Goal: Task Accomplishment & Management: Manage account settings

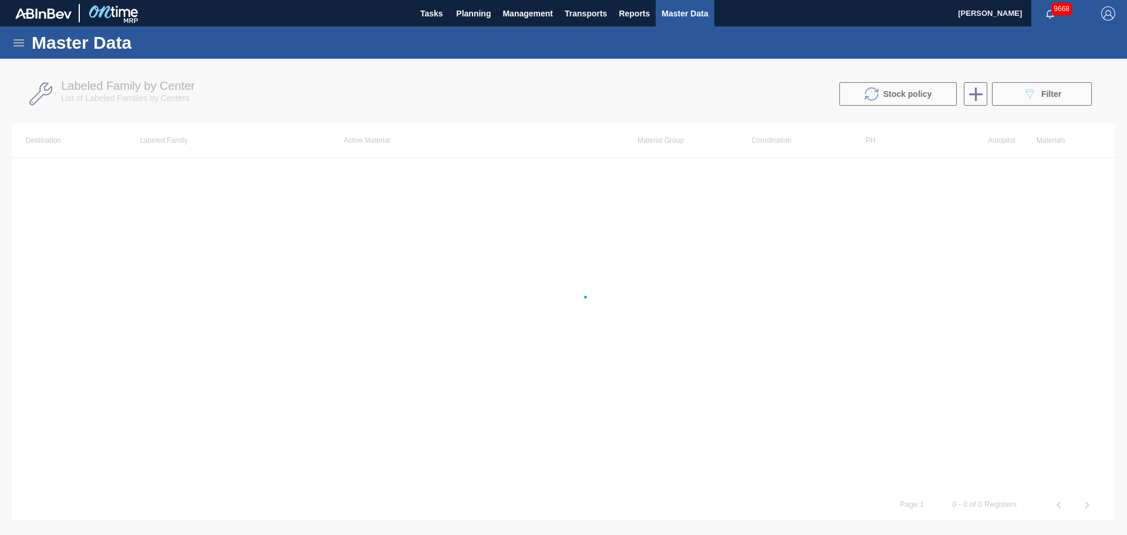
click at [21, 47] on icon at bounding box center [19, 43] width 14 height 14
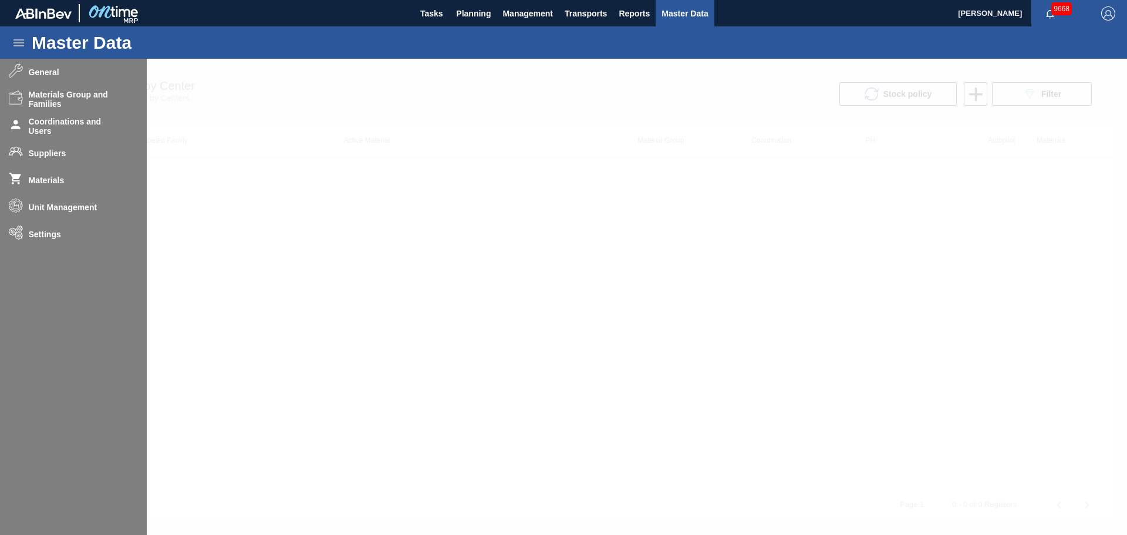
click at [49, 249] on div at bounding box center [563, 297] width 1127 height 476
click at [52, 239] on div at bounding box center [563, 297] width 1127 height 476
click at [415, 305] on div at bounding box center [563, 297] width 1127 height 476
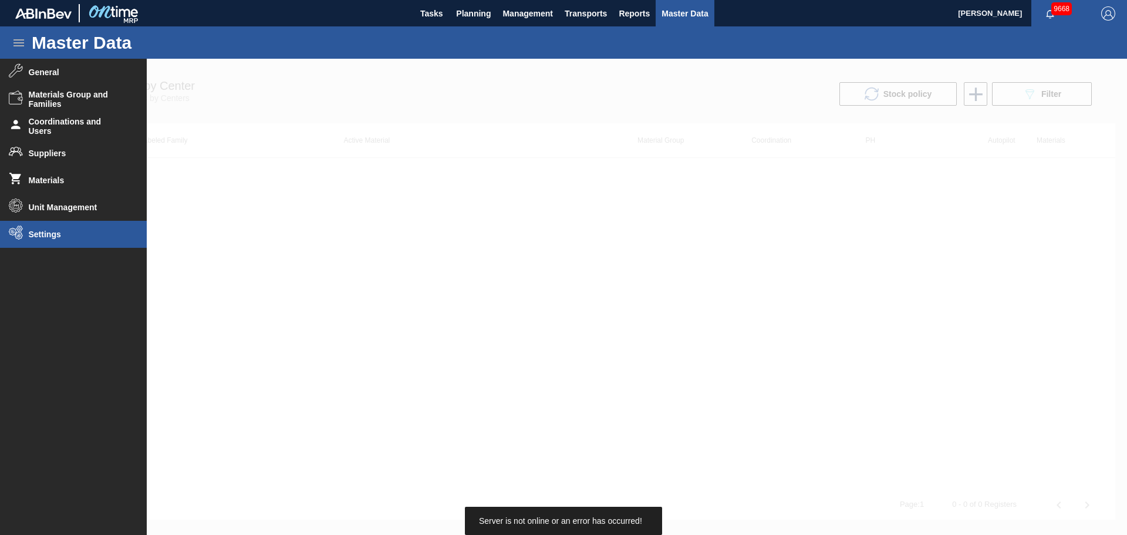
click at [66, 230] on span "Settings" at bounding box center [77, 233] width 97 height 9
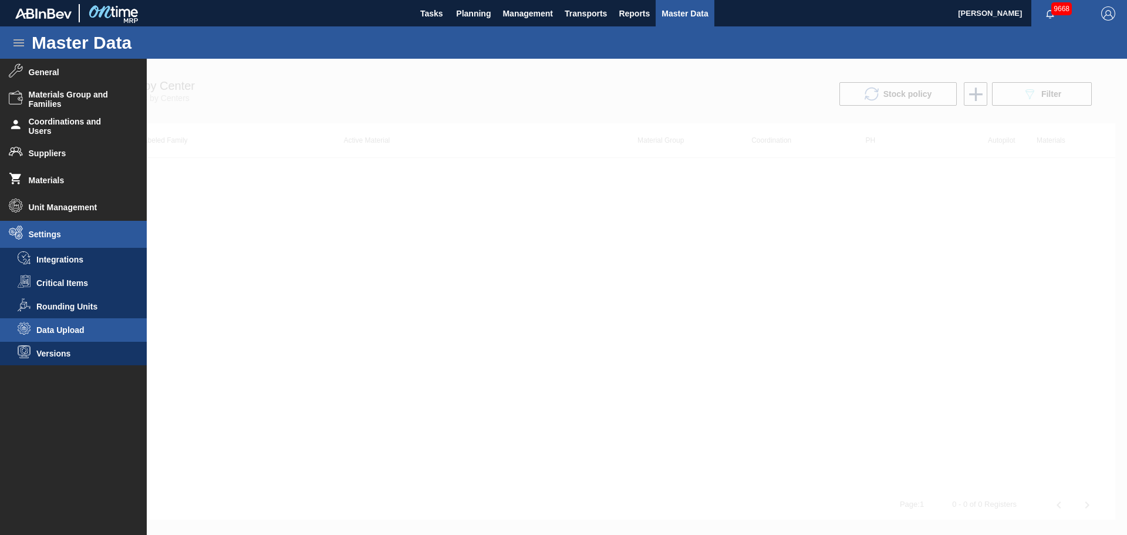
click at [76, 337] on li "Data Upload" at bounding box center [73, 329] width 147 height 23
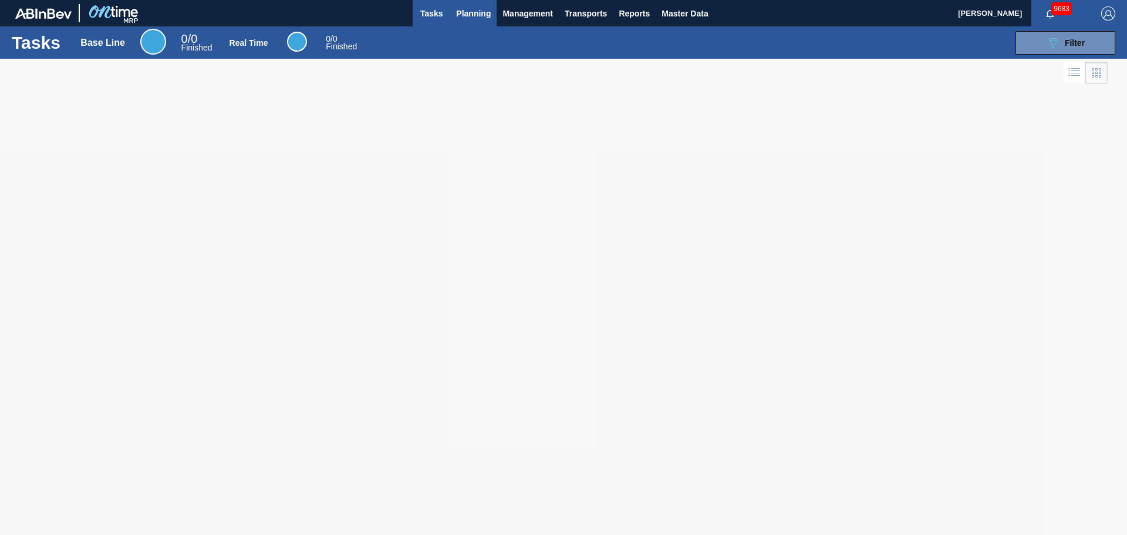
click at [481, 13] on span "Planning" at bounding box center [473, 13] width 35 height 14
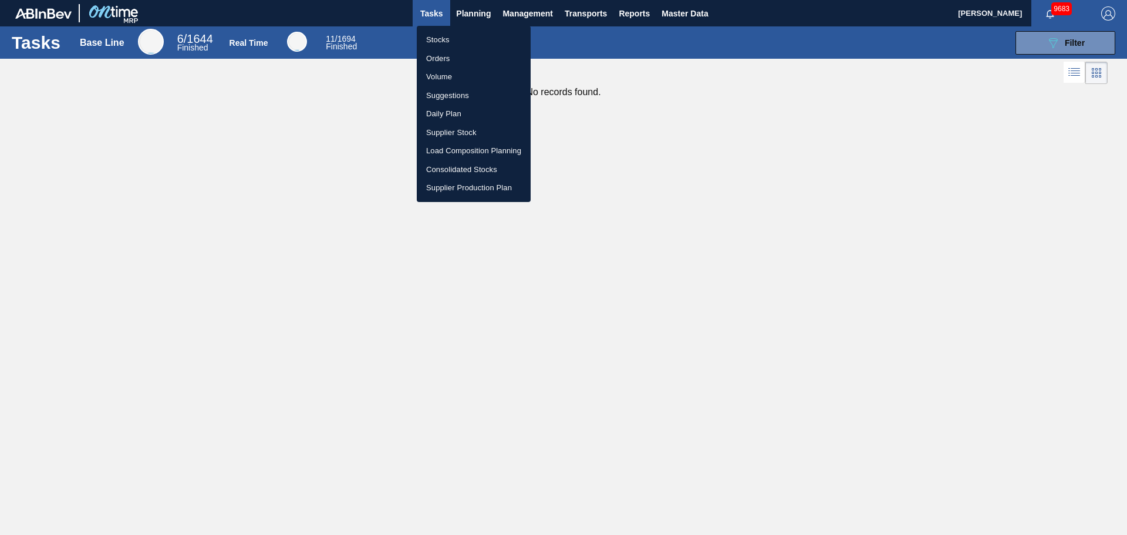
click at [679, 12] on div at bounding box center [563, 267] width 1127 height 535
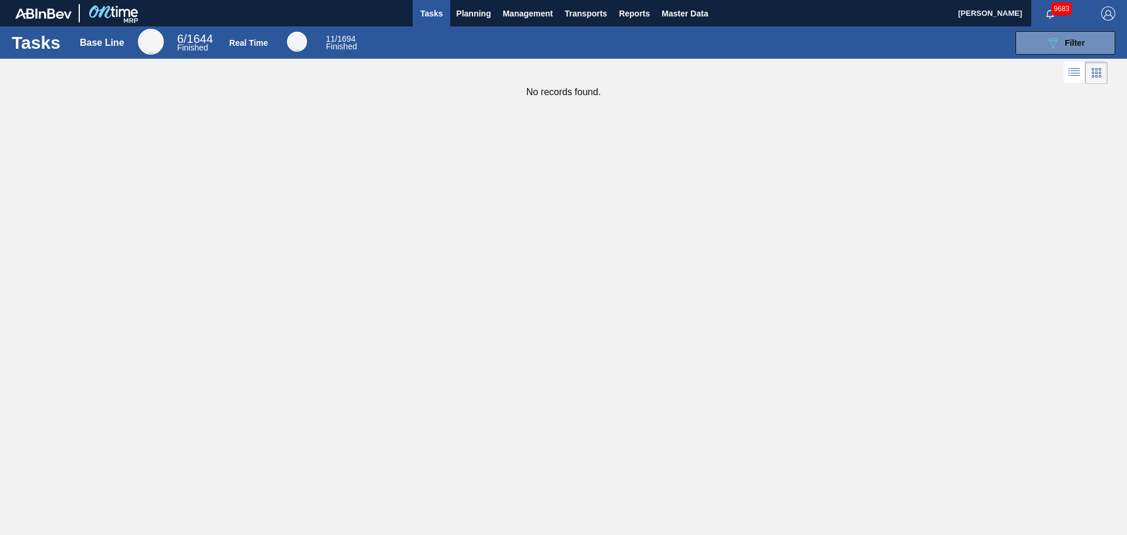
click at [701, 0] on body "Tasks Planning Management Transports Reports Master Data [PERSON_NAME] 9683 Mar…" at bounding box center [563, 0] width 1127 height 0
click at [682, 16] on span "Master Data" at bounding box center [684, 13] width 46 height 14
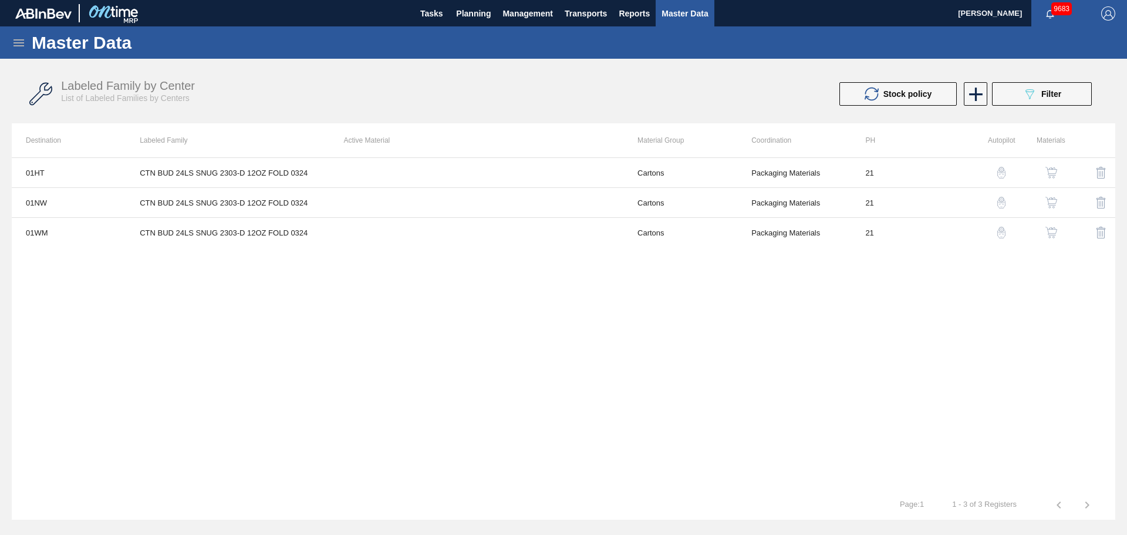
click at [20, 47] on icon at bounding box center [19, 43] width 14 height 14
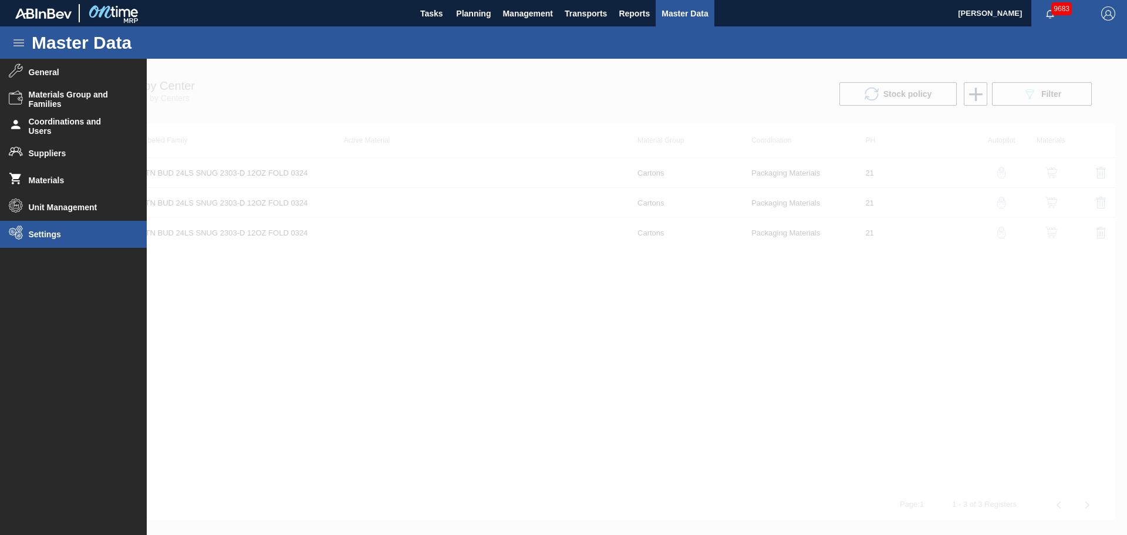
click at [40, 233] on span "Settings" at bounding box center [77, 233] width 97 height 9
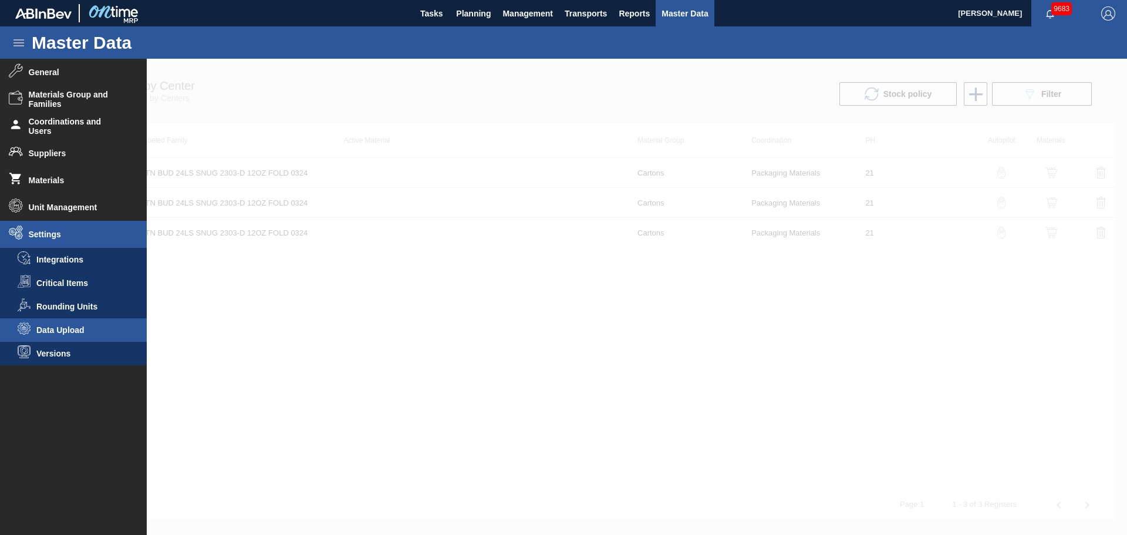
click at [62, 325] on span "Data Upload" at bounding box center [81, 329] width 90 height 9
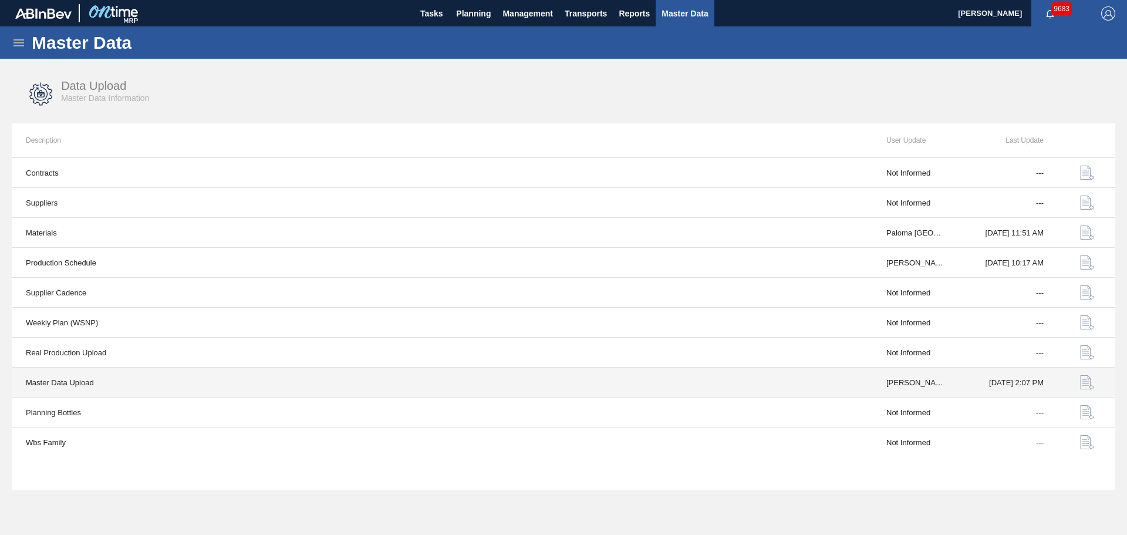
click at [990, 383] on td "[DATE] 2:07 PM" at bounding box center [1008, 382] width 99 height 30
click at [1082, 387] on img "button" at bounding box center [1087, 382] width 14 height 14
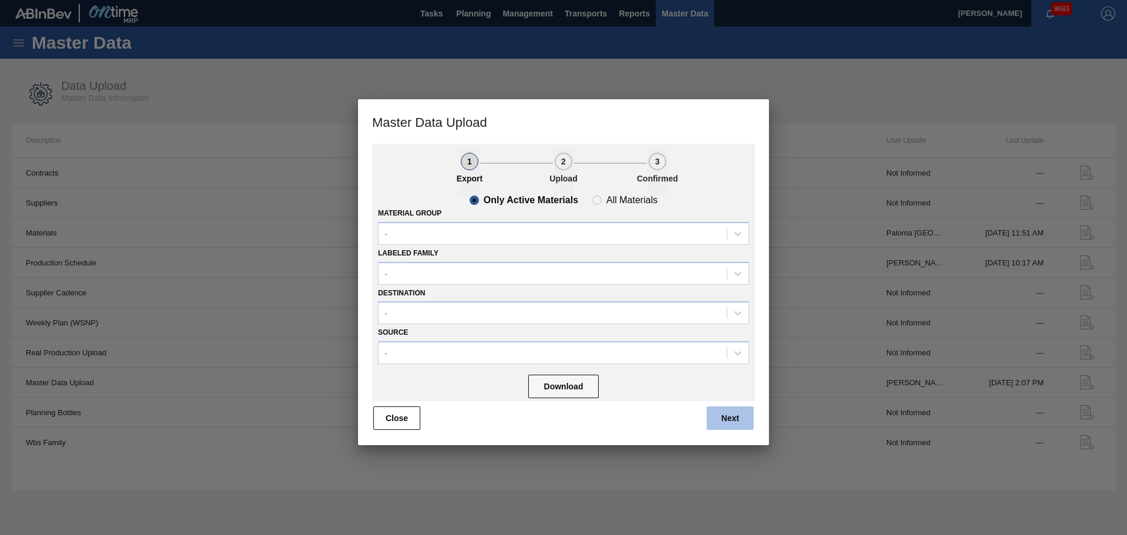
click at [735, 418] on button "Next" at bounding box center [729, 417] width 47 height 23
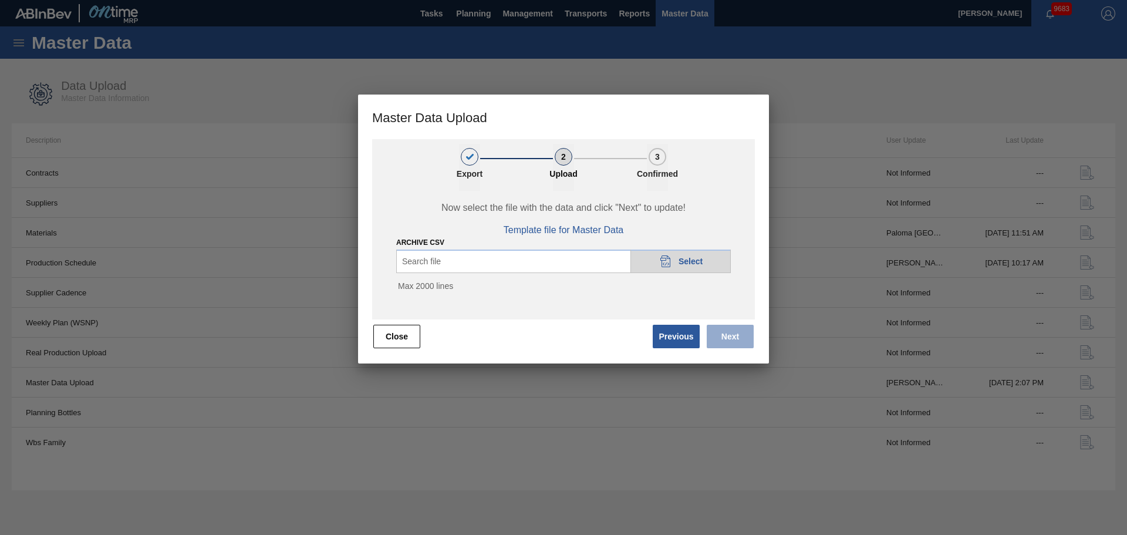
click at [701, 262] on span "Select" at bounding box center [690, 260] width 24 height 9
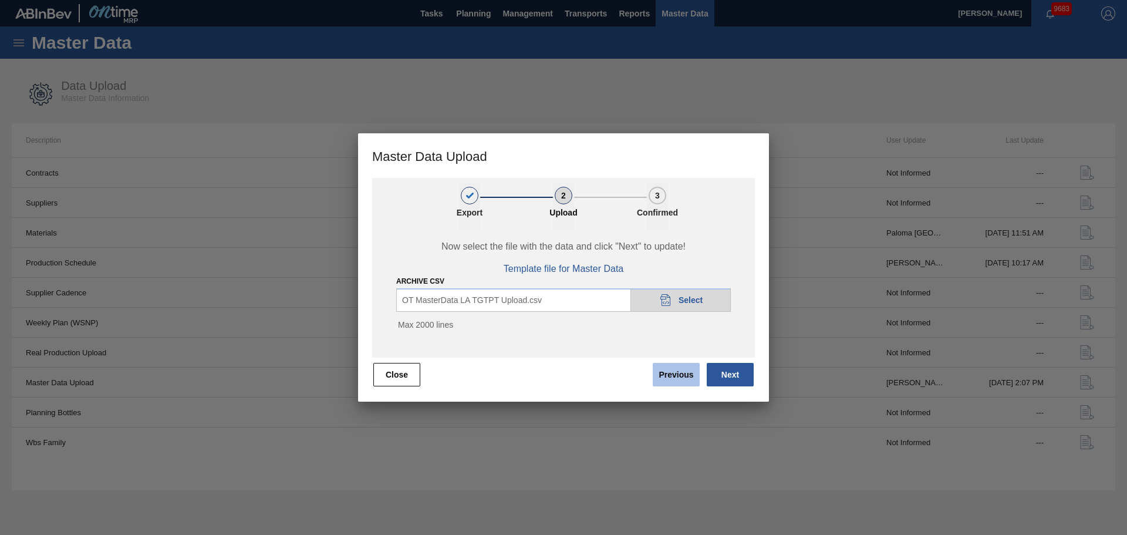
click at [728, 378] on button "Next" at bounding box center [729, 374] width 47 height 23
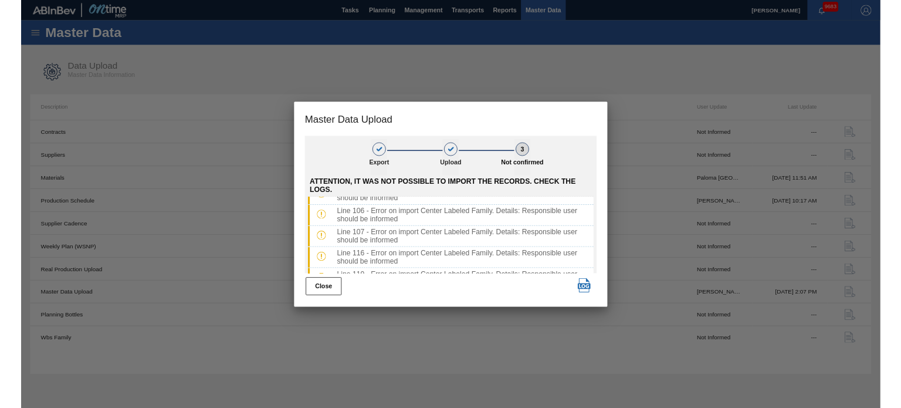
scroll to position [224, 0]
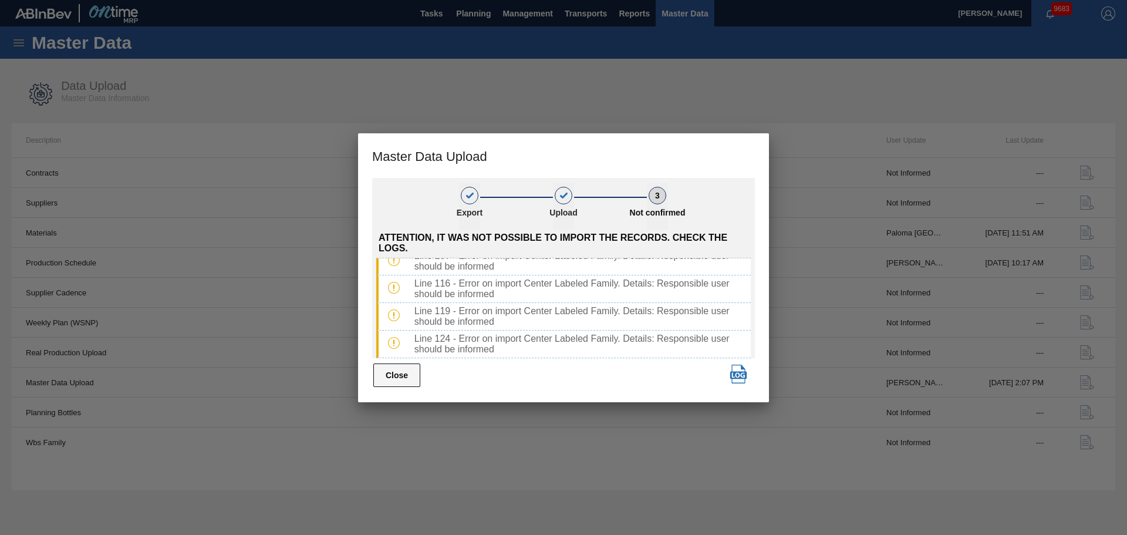
click at [395, 375] on button "Close" at bounding box center [396, 374] width 47 height 23
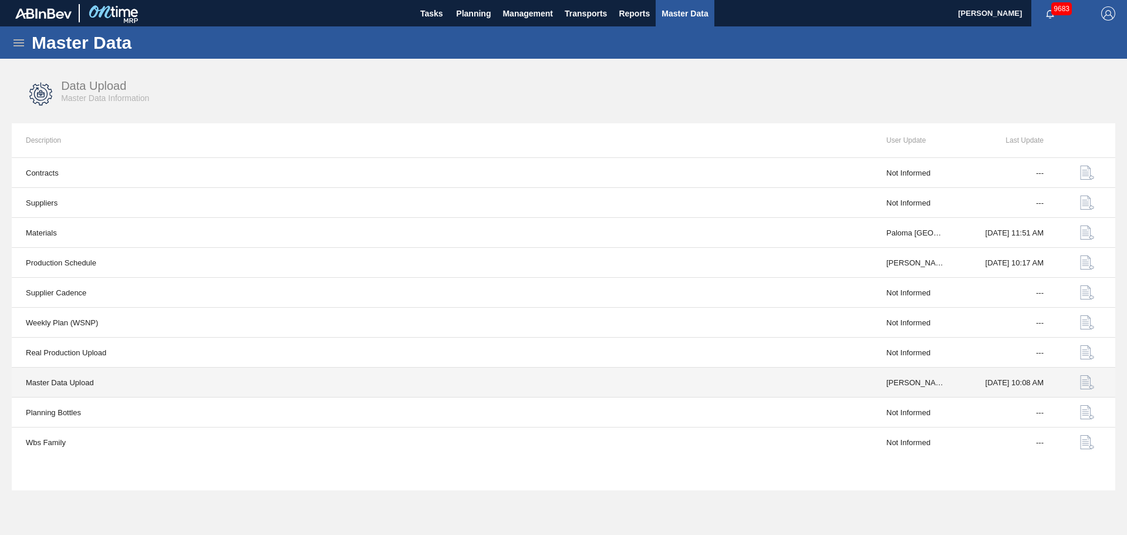
click at [1090, 386] on img "button" at bounding box center [1087, 382] width 14 height 14
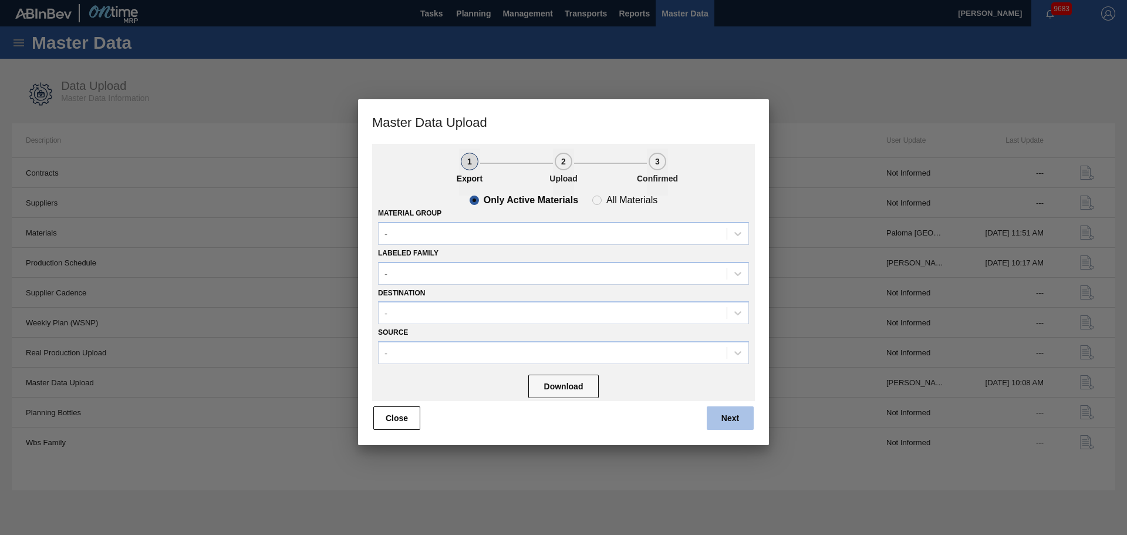
click at [724, 422] on button "Next" at bounding box center [729, 417] width 47 height 23
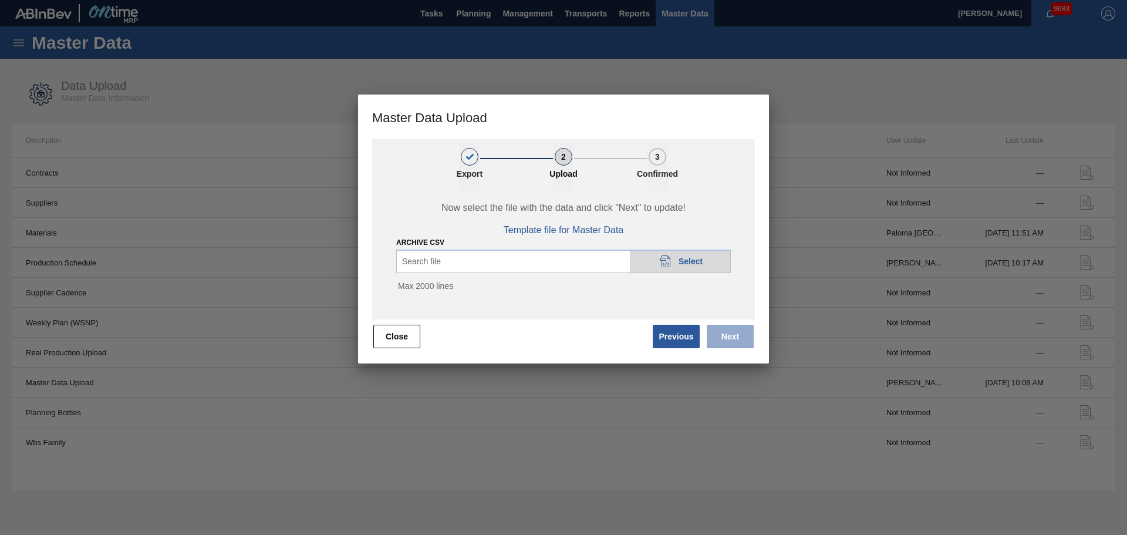
click at [697, 255] on div "20DAD902-3625-4257-8FDA-0C0CB19E2A3D Select" at bounding box center [680, 260] width 100 height 23
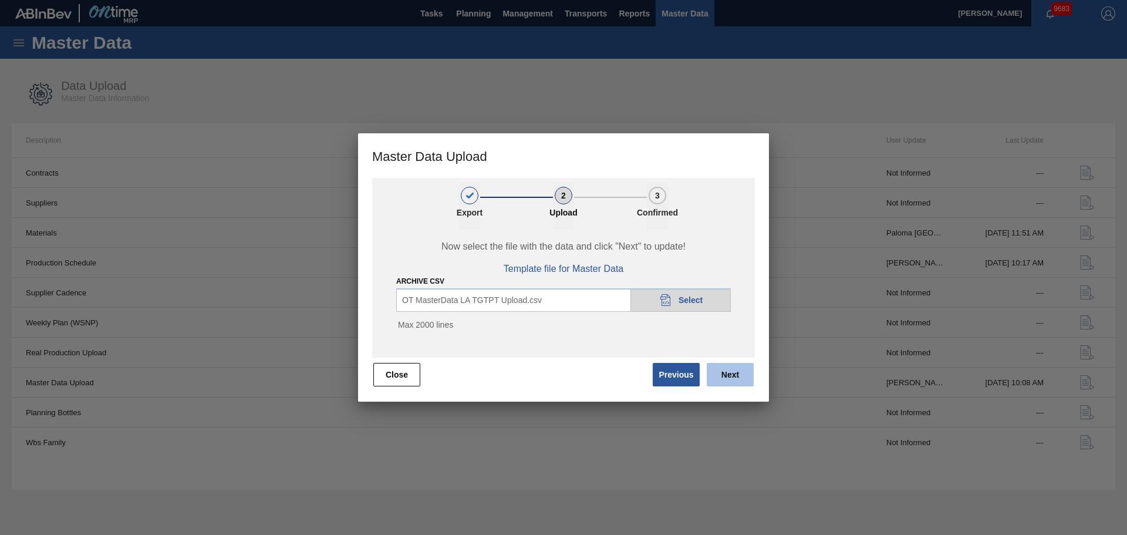
click at [733, 377] on button "Next" at bounding box center [729, 374] width 47 height 23
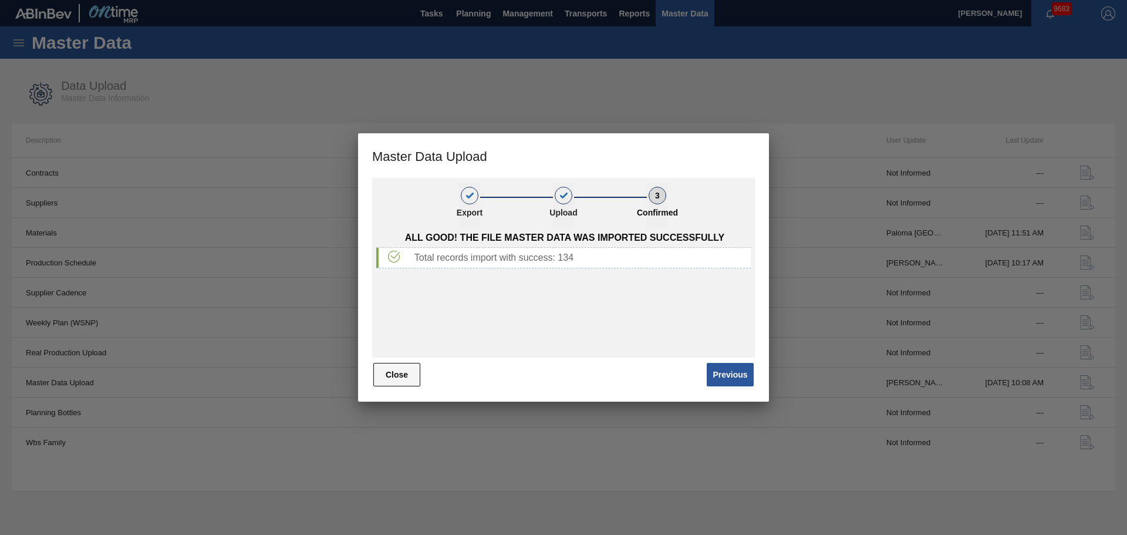
click at [398, 378] on button "Close" at bounding box center [396, 374] width 47 height 23
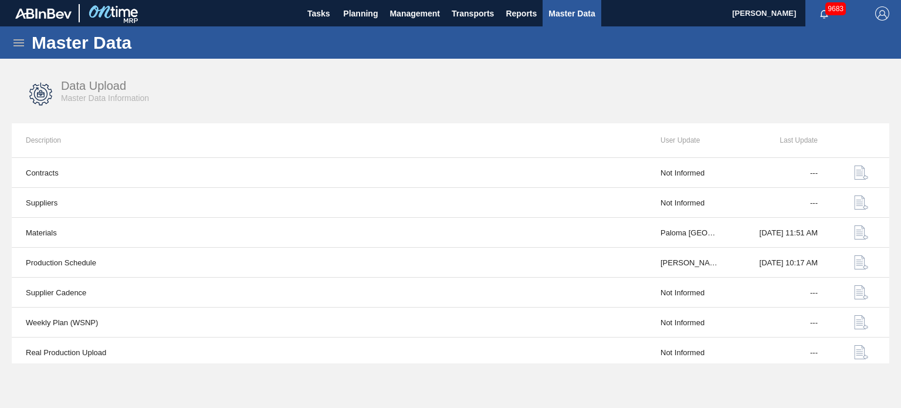
click at [14, 42] on icon at bounding box center [18, 42] width 11 height 7
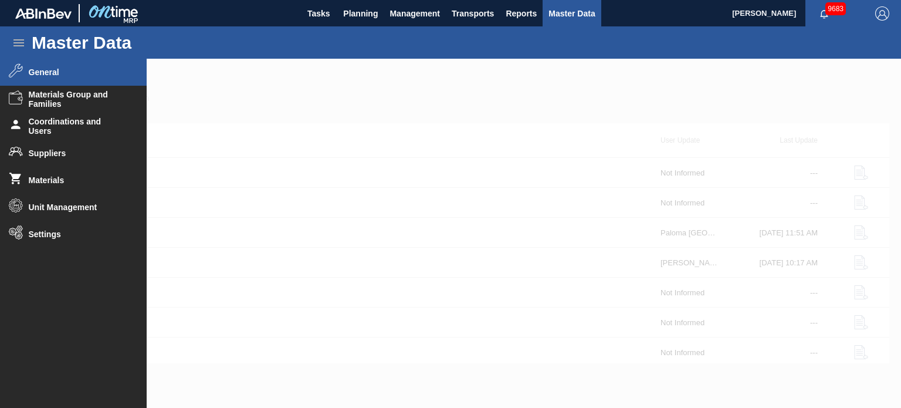
click at [55, 80] on li "General" at bounding box center [73, 72] width 147 height 27
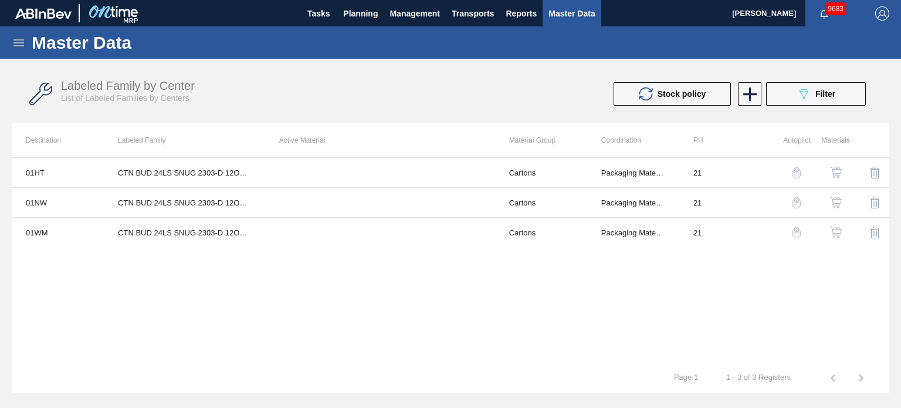
click at [15, 54] on div "Master Data" at bounding box center [450, 42] width 901 height 32
click at [16, 43] on icon at bounding box center [19, 43] width 14 height 14
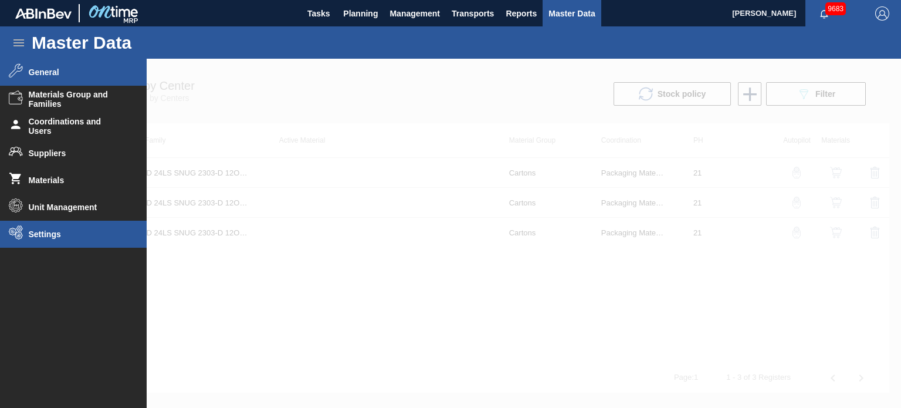
click at [40, 225] on li "Settings" at bounding box center [73, 234] width 147 height 27
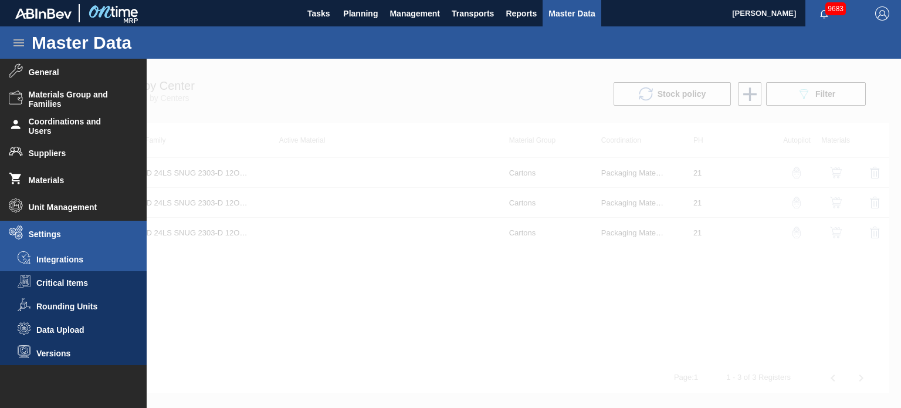
click at [49, 260] on span "Integrations" at bounding box center [81, 259] width 90 height 9
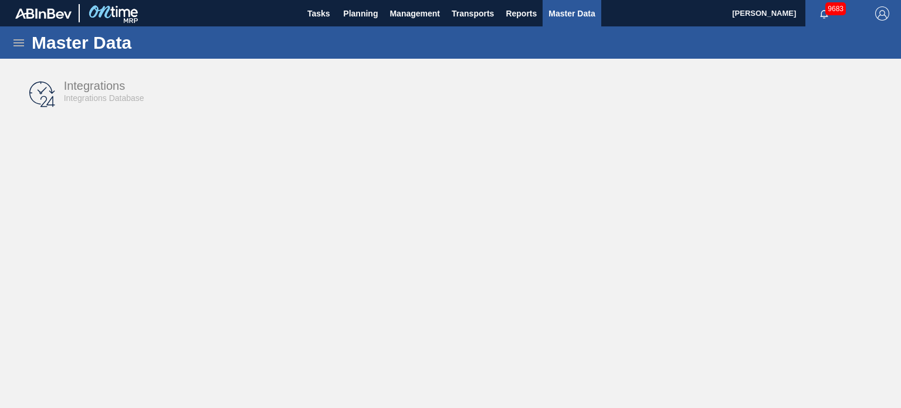
click at [24, 48] on icon at bounding box center [19, 43] width 14 height 14
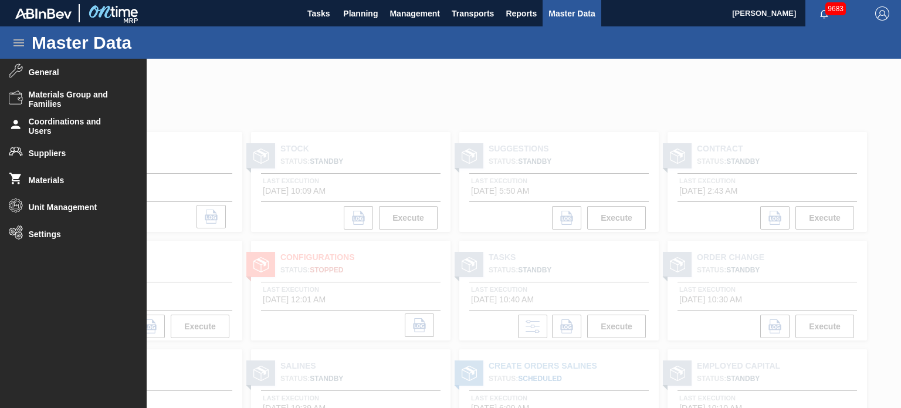
click at [326, 80] on div at bounding box center [450, 233] width 901 height 349
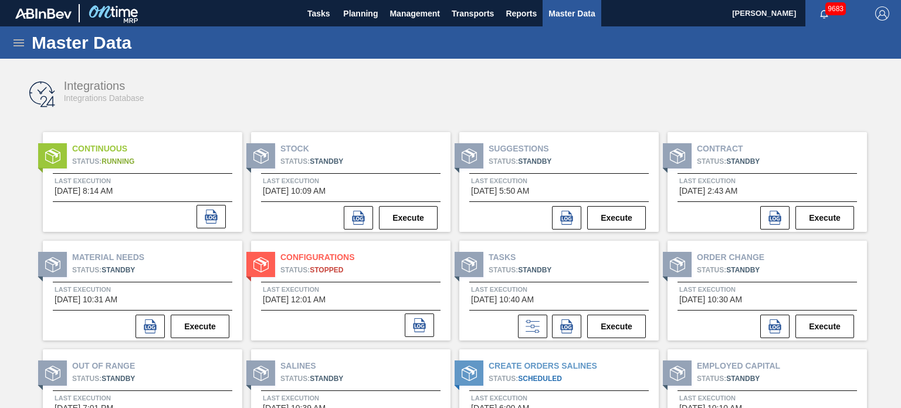
click at [22, 40] on icon at bounding box center [19, 43] width 14 height 14
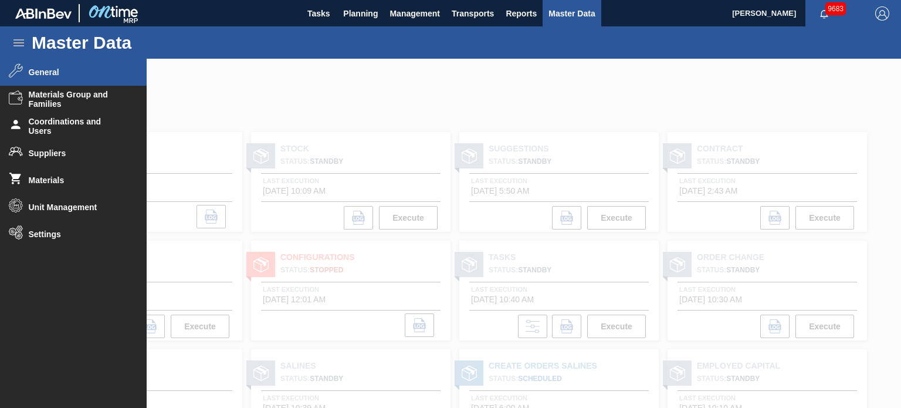
click at [56, 76] on span "General" at bounding box center [77, 71] width 97 height 9
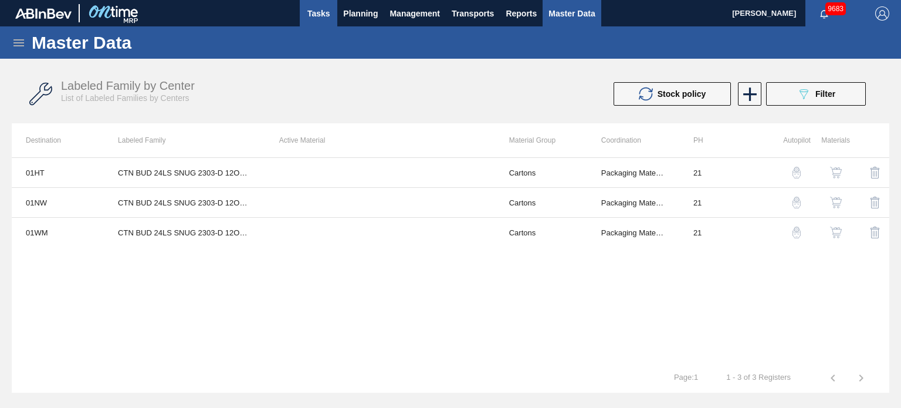
click at [324, 13] on span "Tasks" at bounding box center [319, 13] width 26 height 14
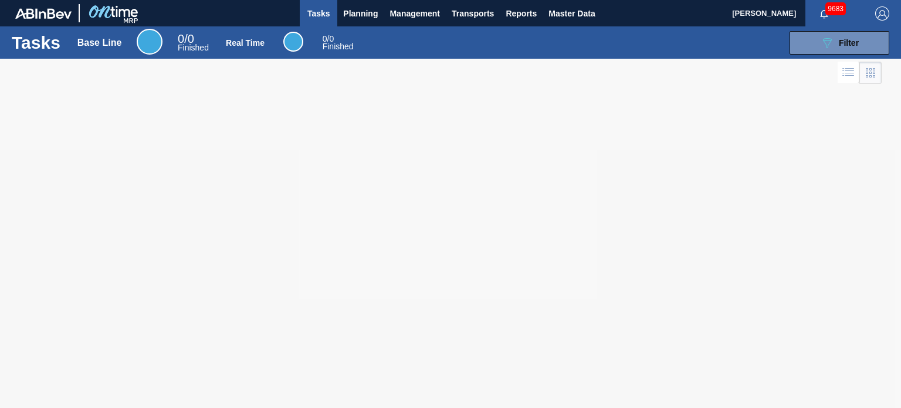
click at [836, 11] on span "9683" at bounding box center [836, 8] width 21 height 13
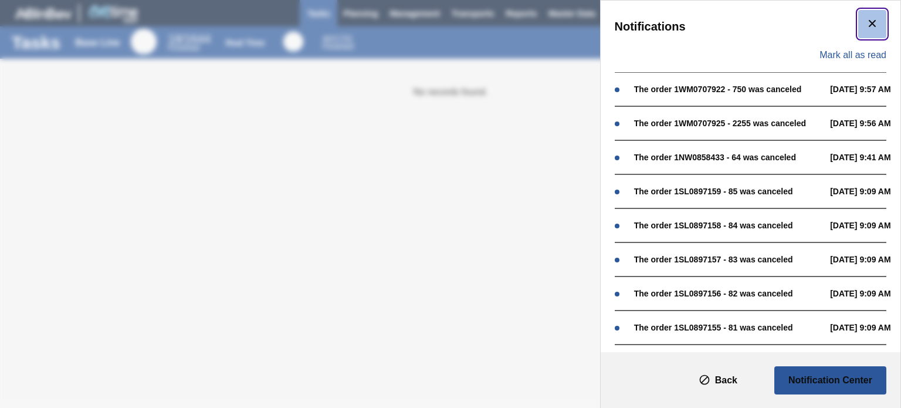
click at [870, 18] on icon "botão de ícone" at bounding box center [872, 23] width 14 height 14
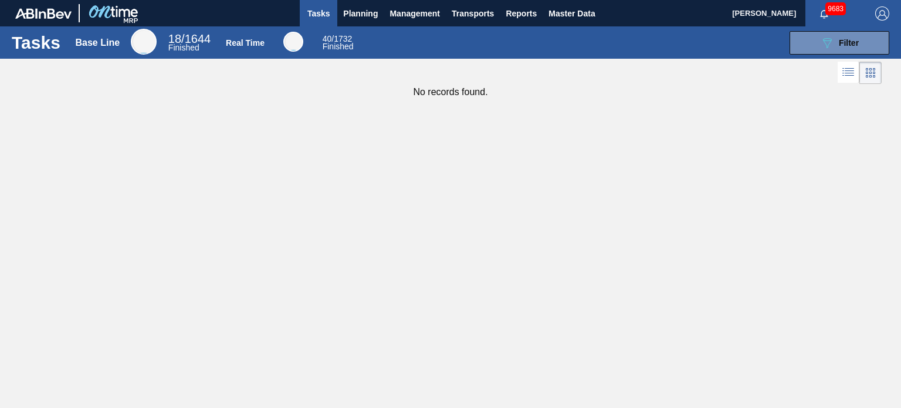
click at [828, 15] on icon "button" at bounding box center [824, 13] width 9 height 9
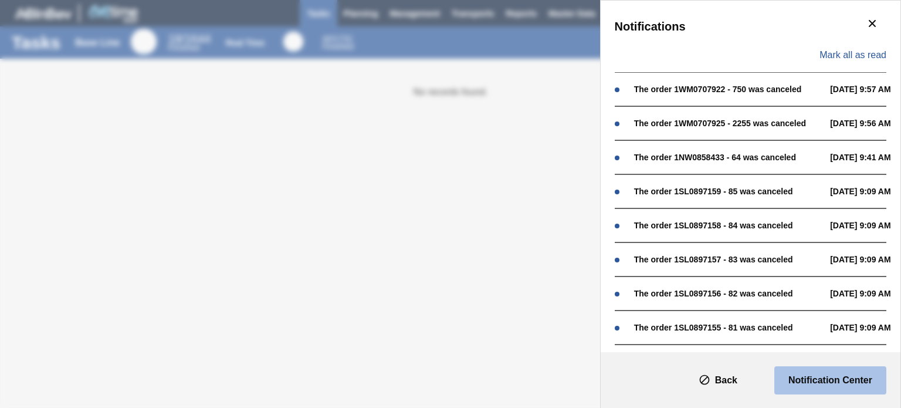
click at [0, 0] on slot "Notification Center" at bounding box center [0, 0] width 0 height 0
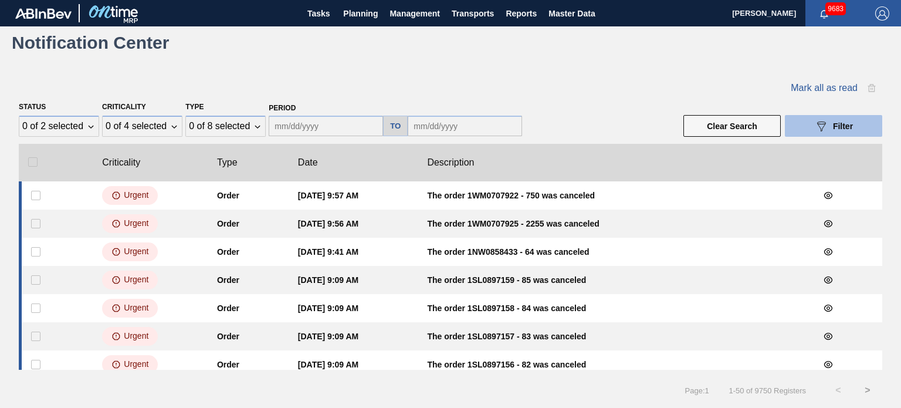
click at [812, 124] on button "089F7B8B-B2A5-4AFE-B5C0-19BA573D28AC Filter" at bounding box center [833, 126] width 97 height 22
click at [217, 126] on div "0 of 8 selected" at bounding box center [218, 126] width 61 height 11
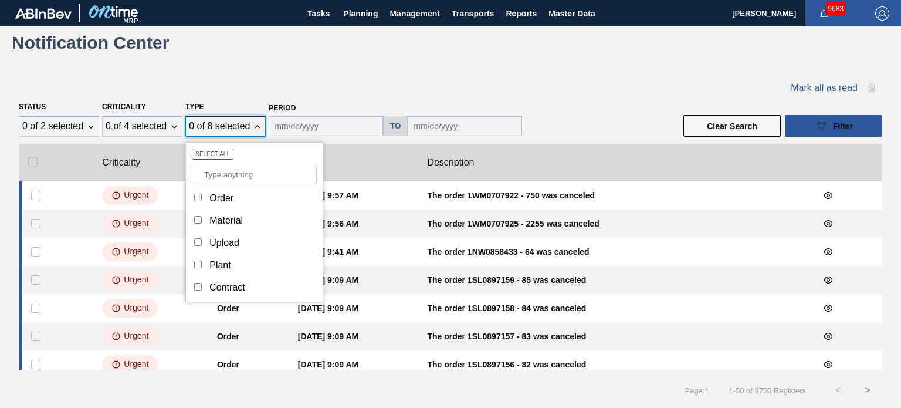
click at [199, 216] on input "Type" at bounding box center [198, 220] width 8 height 8
checkbox input "true"
click at [573, 112] on div "Status 0 of 2 selected Criticality 0 of 4 selected Type 1 of 8 selected Select …" at bounding box center [451, 118] width 864 height 39
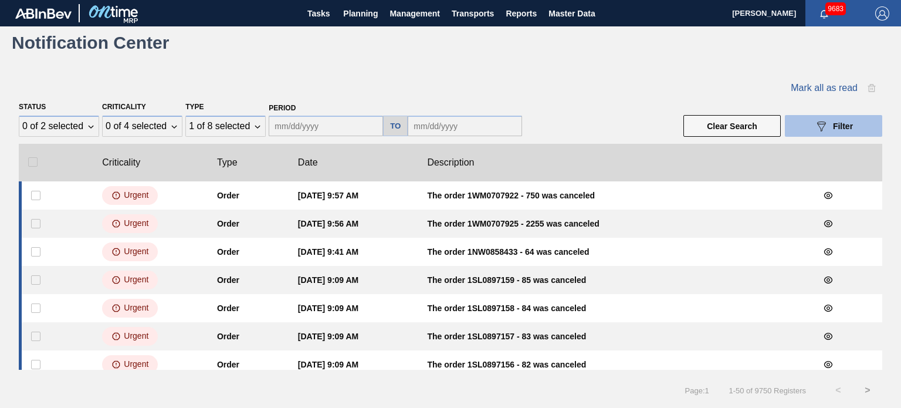
click at [837, 126] on span "Filter" at bounding box center [843, 125] width 20 height 9
click at [843, 132] on div "089F7B8B-B2A5-4AFE-B5C0-19BA573D28AC Filter" at bounding box center [833, 126] width 39 height 14
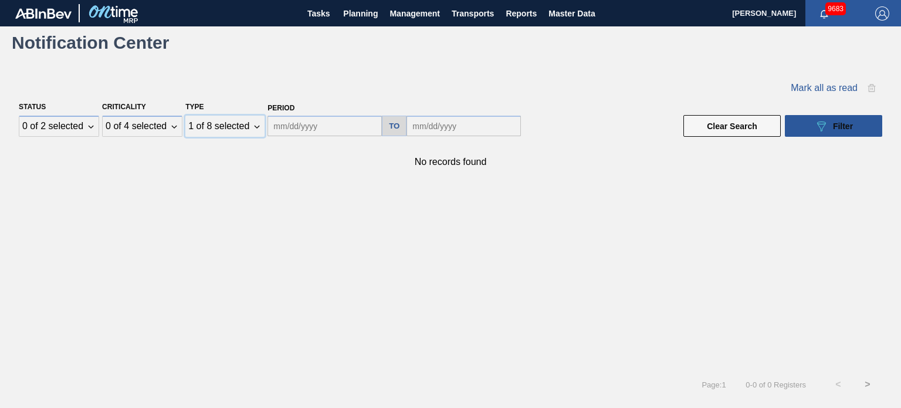
click at [251, 124] on div "1 of 8 selected" at bounding box center [224, 126] width 79 height 21
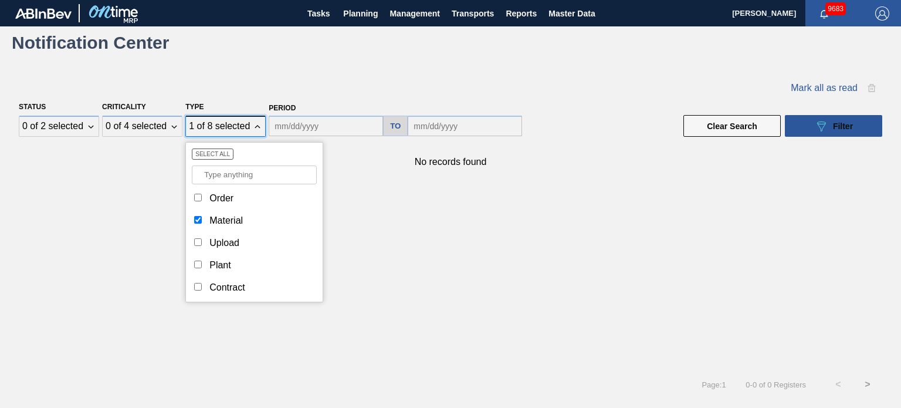
click at [198, 214] on div "Material" at bounding box center [254, 220] width 125 height 16
checkbox input "false"
click at [192, 290] on div "Activate Material" at bounding box center [254, 287] width 125 height 16
checkbox input "true"
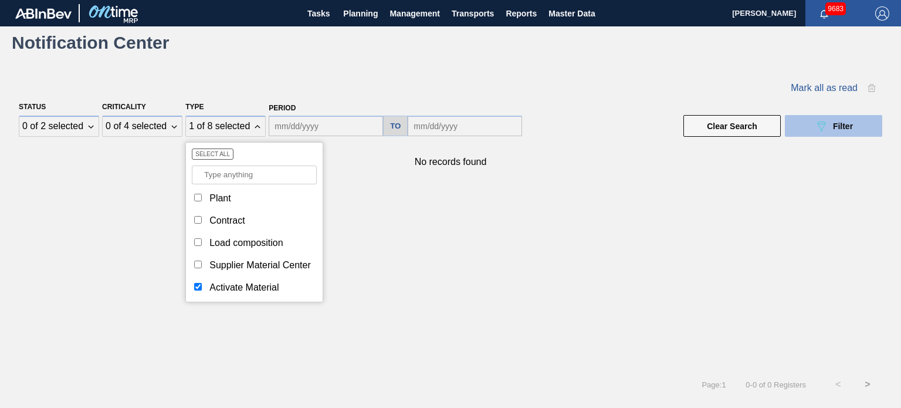
click at [817, 115] on button "089F7B8B-B2A5-4AFE-B5C0-19BA573D28AC Filter" at bounding box center [833, 126] width 97 height 22
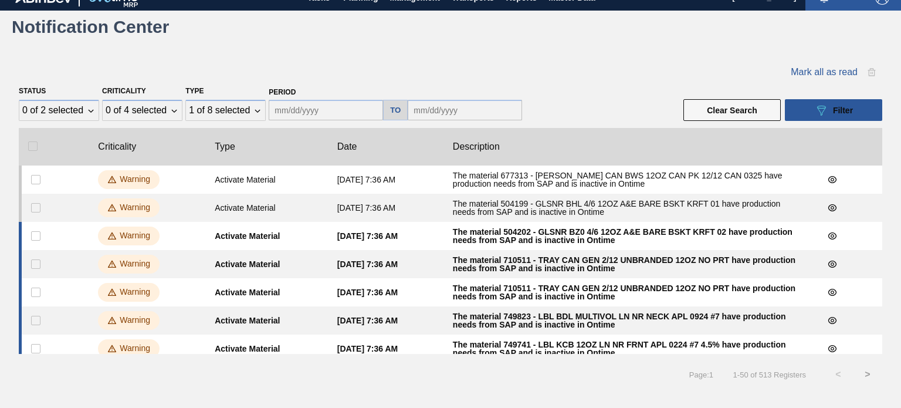
scroll to position [0, 0]
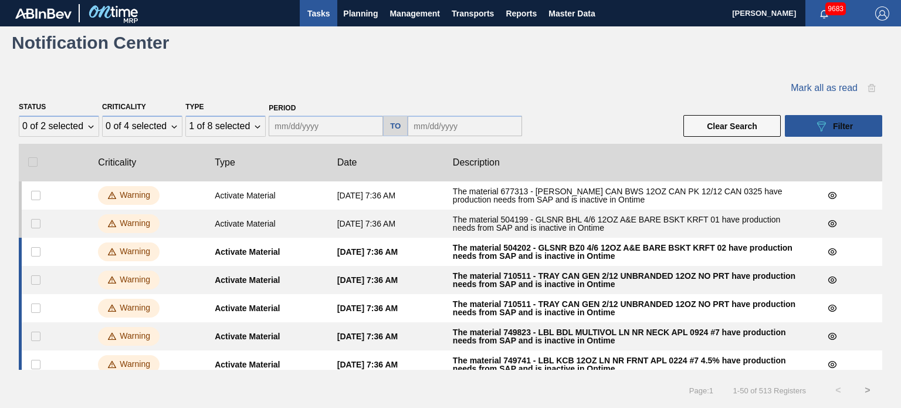
click at [315, 9] on span "Tasks" at bounding box center [319, 13] width 26 height 14
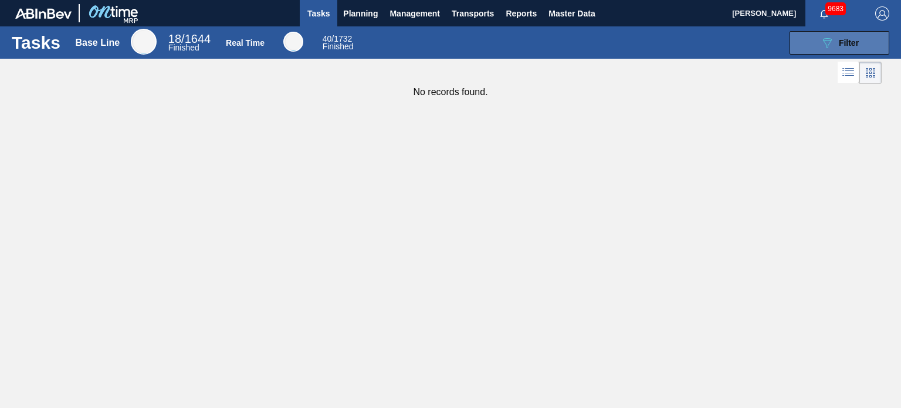
click at [836, 48] on div "089F7B8B-B2A5-4AFE-B5C0-19BA573D28AC Filter" at bounding box center [839, 43] width 39 height 14
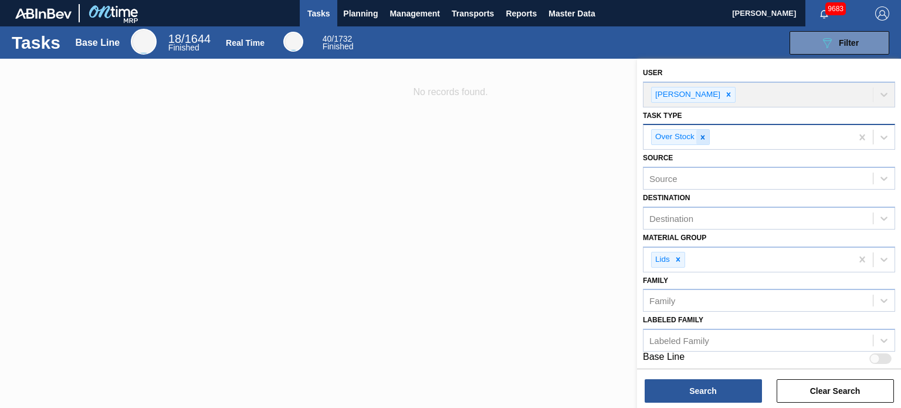
click at [702, 137] on icon at bounding box center [703, 137] width 8 height 8
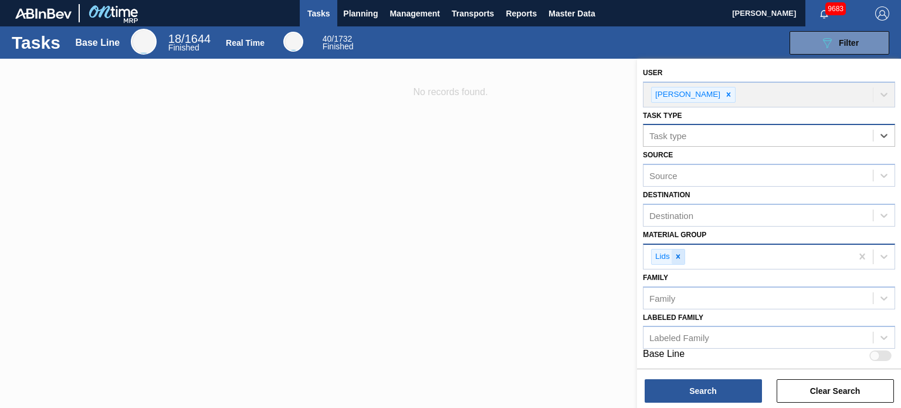
click at [678, 252] on icon at bounding box center [678, 256] width 8 height 8
click at [530, 241] on div at bounding box center [450, 263] width 901 height 408
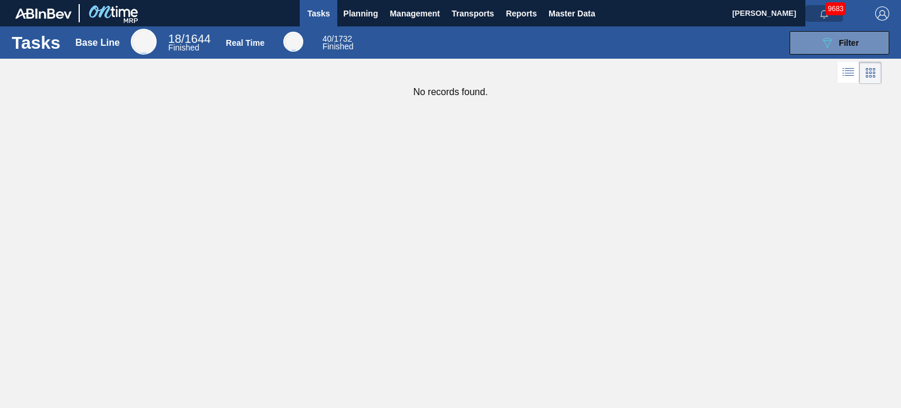
click at [832, 18] on button "button" at bounding box center [825, 13] width 38 height 16
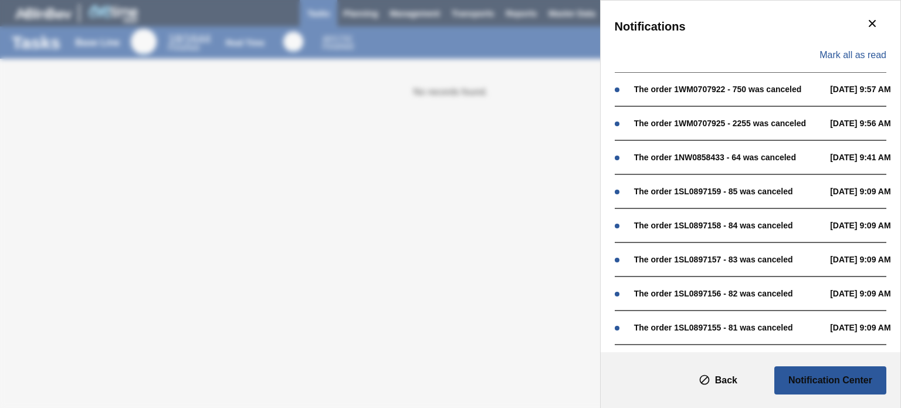
drag, startPoint x: 687, startPoint y: 28, endPoint x: 632, endPoint y: 28, distance: 54.6
click at [632, 28] on div "Notifications" at bounding box center [751, 26] width 272 height 23
click at [583, 31] on div "Notifications Mark all as read The order 1WM0707922 - 750 was canceled [DATE] 9…" at bounding box center [450, 204] width 901 height 408
click at [871, 18] on icon "botão de ícone" at bounding box center [872, 23] width 14 height 14
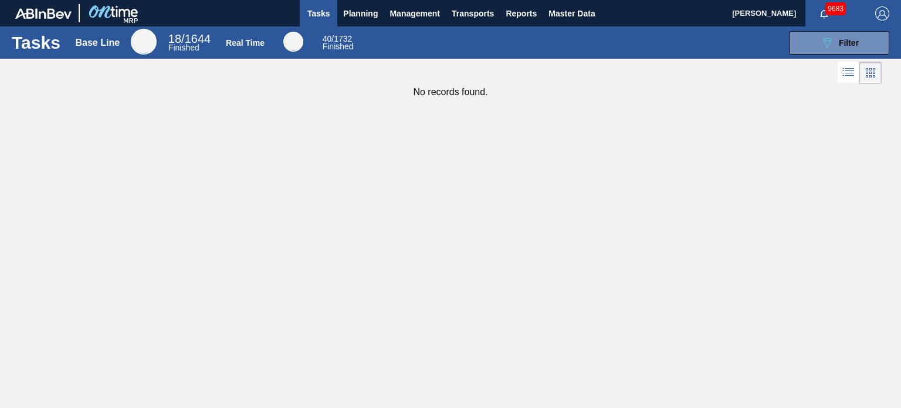
click at [824, 22] on div "9683" at bounding box center [835, 13] width 58 height 26
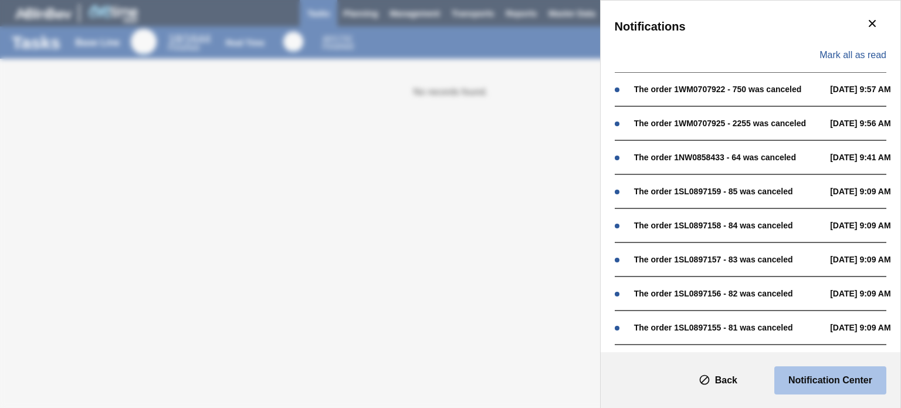
click at [0, 0] on slot "Notification Center" at bounding box center [0, 0] width 0 height 0
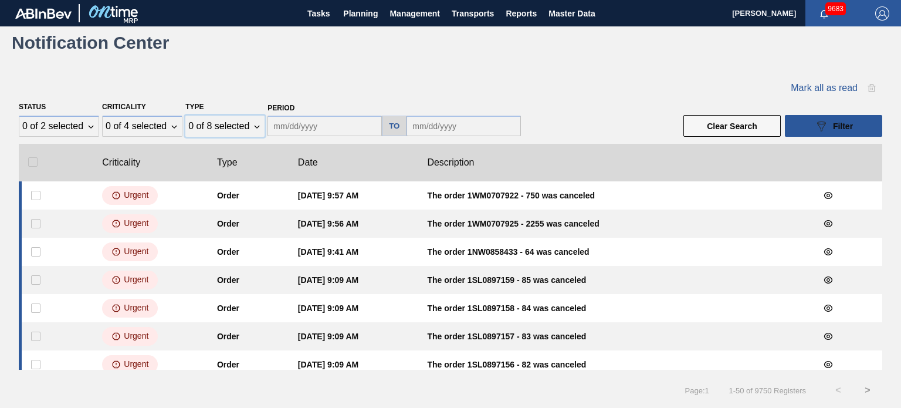
click at [252, 124] on div "0 of 8 selected" at bounding box center [224, 126] width 79 height 21
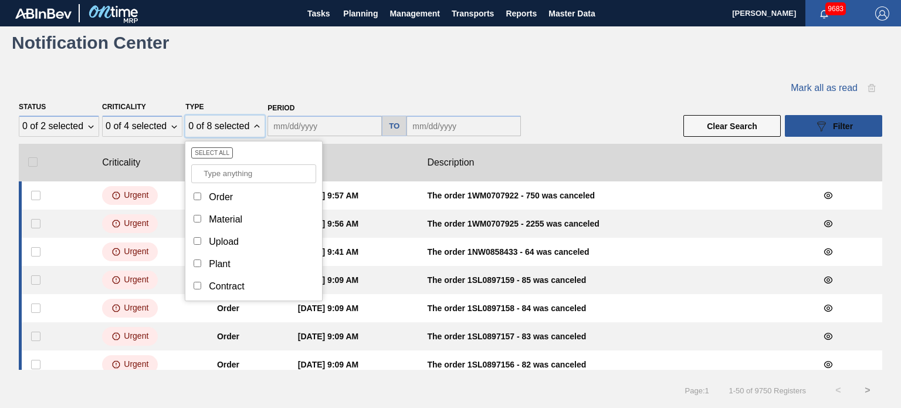
scroll to position [68, 0]
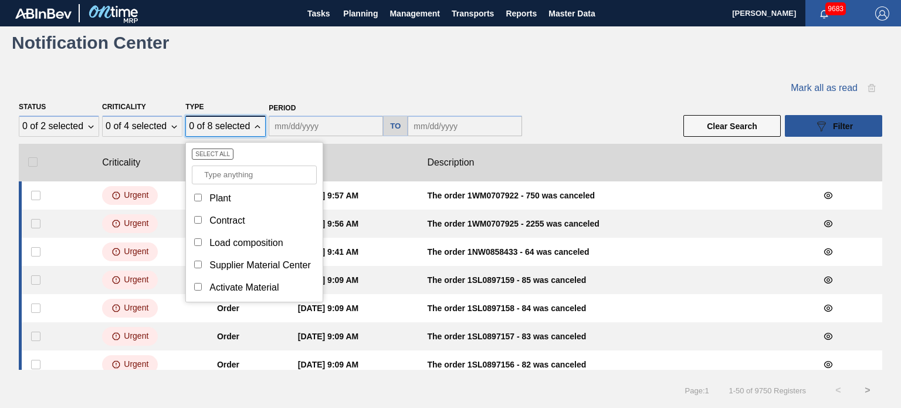
click at [196, 283] on input "Type" at bounding box center [198, 287] width 8 height 8
checkbox input "true"
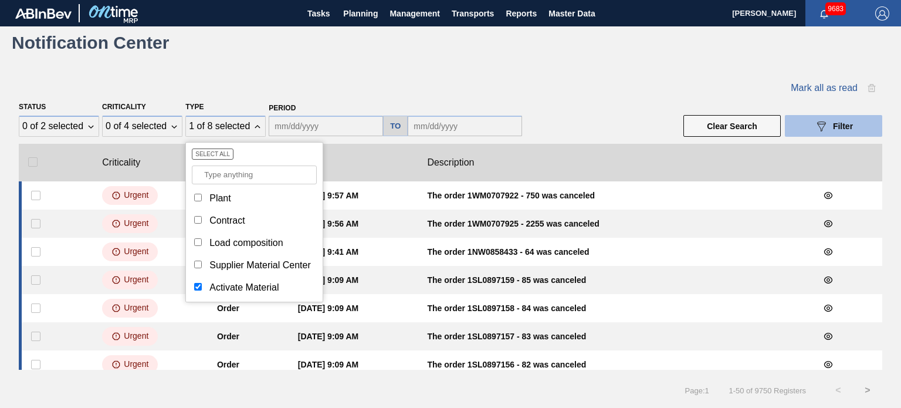
click at [803, 124] on button "089F7B8B-B2A5-4AFE-B5C0-19BA573D28AC Filter" at bounding box center [833, 126] width 97 height 22
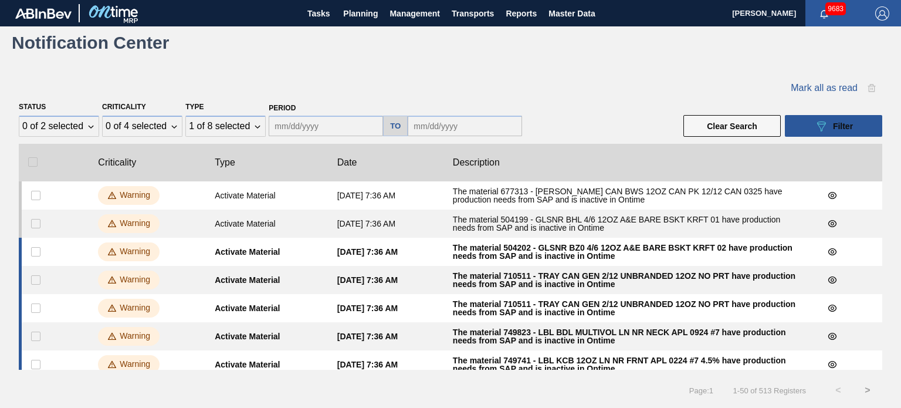
click at [357, 164] on div "Date" at bounding box center [351, 162] width 29 height 14
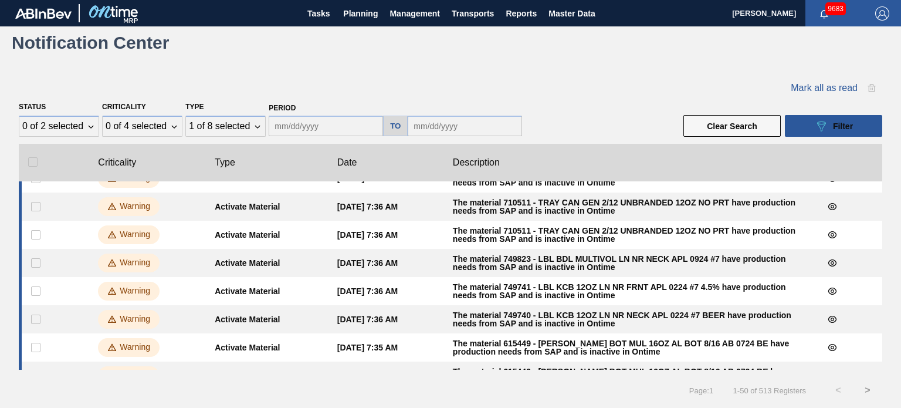
scroll to position [0, 0]
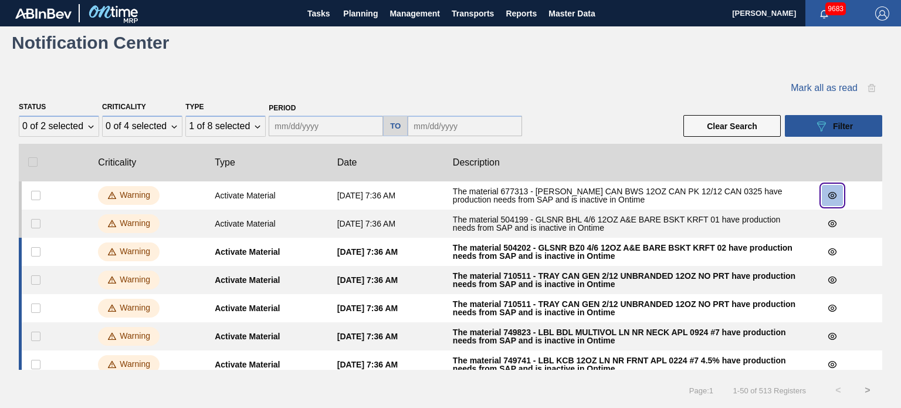
click at [831, 195] on icon "botão de ícone" at bounding box center [832, 195] width 9 height 9
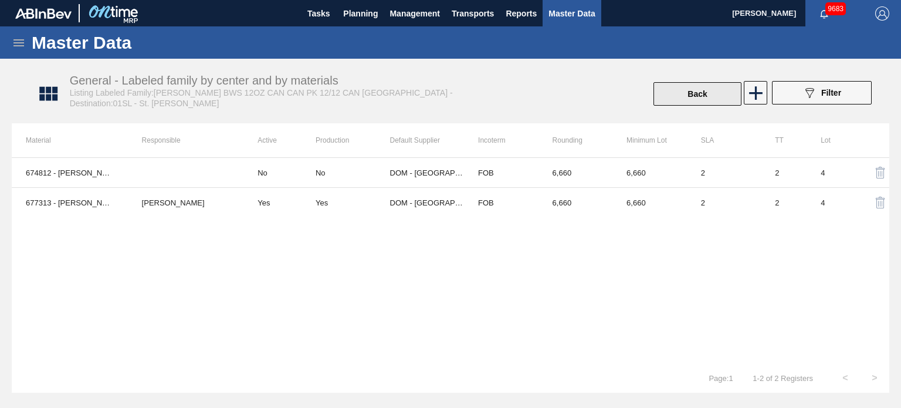
click at [705, 89] on button "Back" at bounding box center [698, 93] width 88 height 23
click at [817, 11] on span "button" at bounding box center [824, 13] width 28 height 9
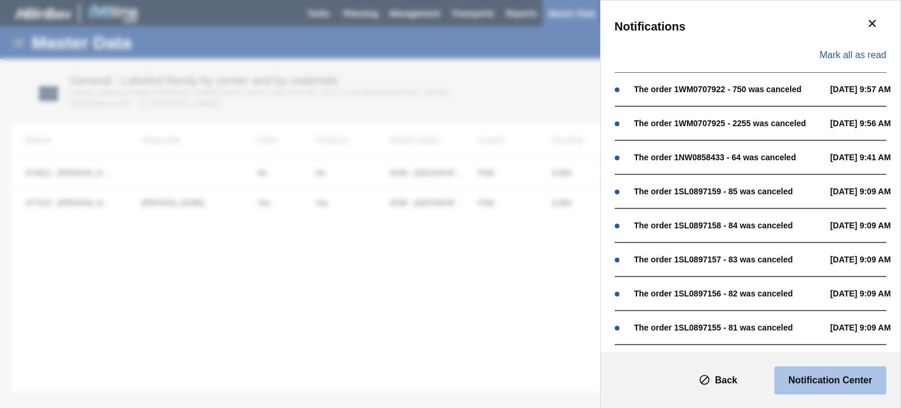
click at [854, 388] on button "Notification Center" at bounding box center [831, 380] width 112 height 28
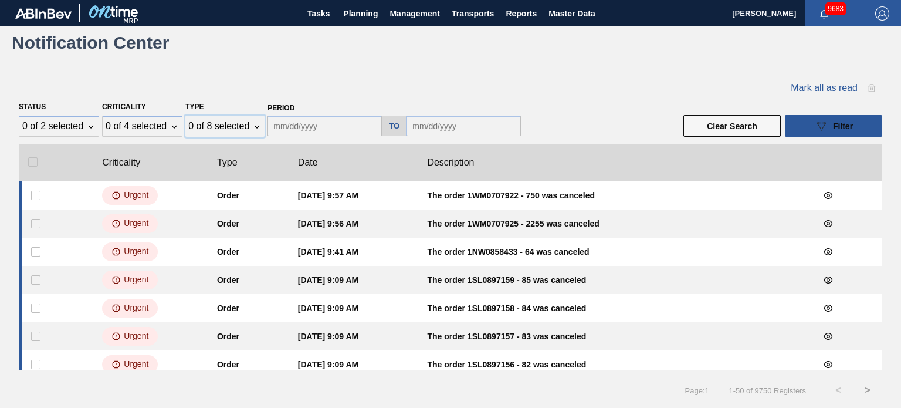
click at [222, 127] on div "0 of 8 selected" at bounding box center [218, 126] width 61 height 11
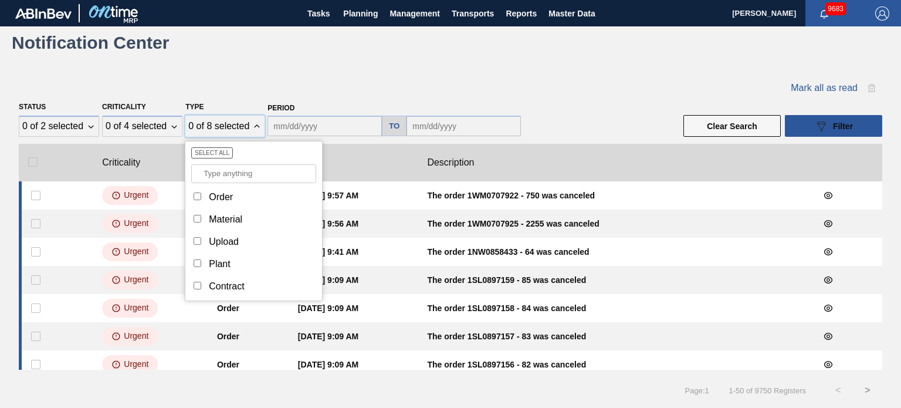
scroll to position [68, 0]
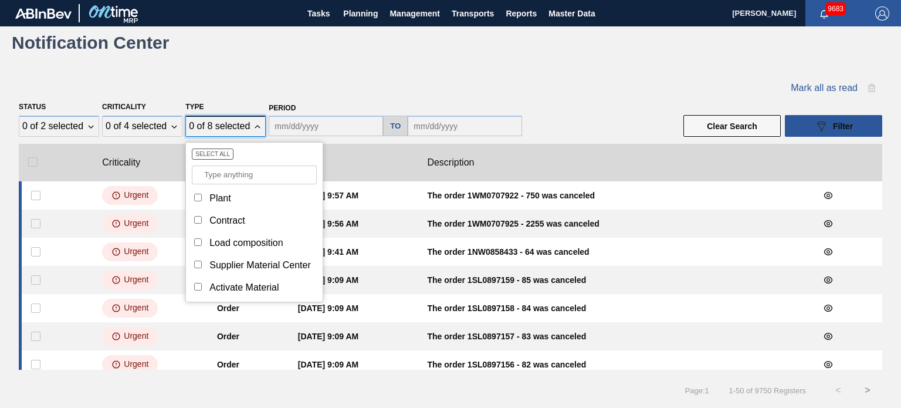
click at [200, 280] on div "Activate Material" at bounding box center [254, 287] width 125 height 16
checkbox input "true"
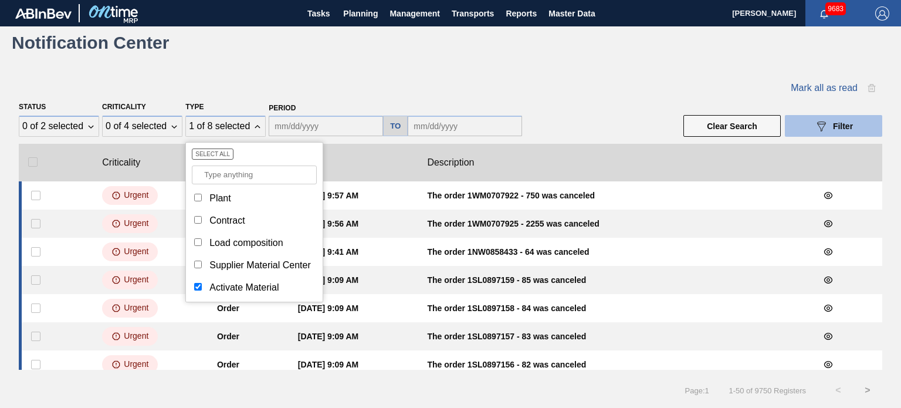
click at [814, 129] on icon "089F7B8B-B2A5-4AFE-B5C0-19BA573D28AC" at bounding box center [821, 126] width 14 height 14
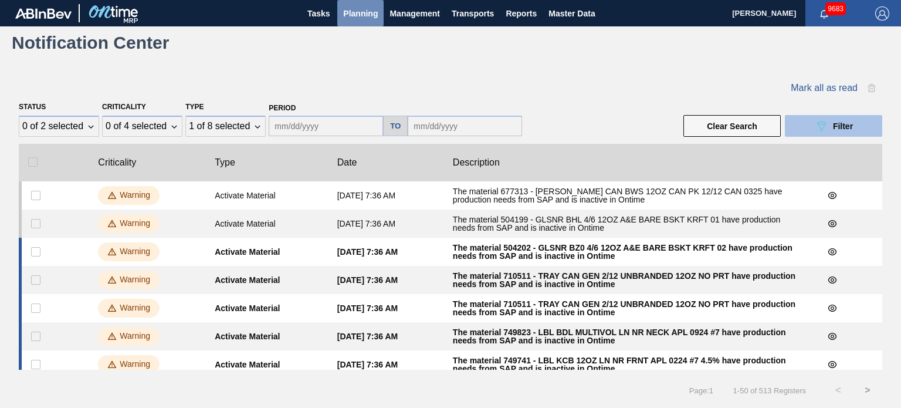
click at [361, 16] on span "Planning" at bounding box center [360, 13] width 35 height 14
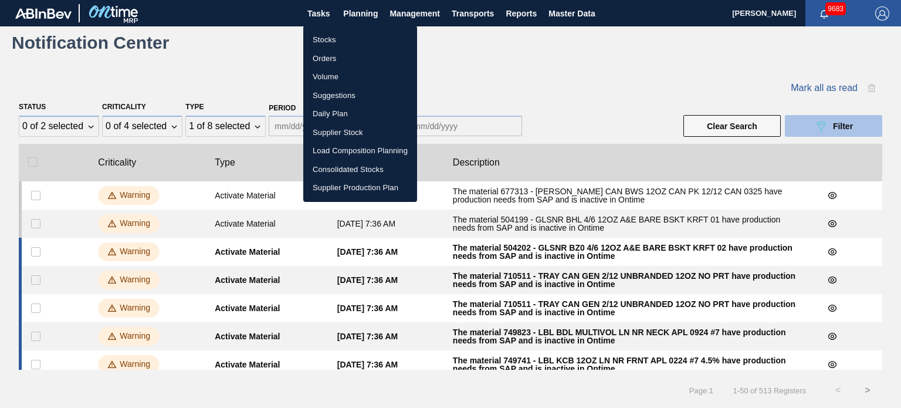
click at [329, 40] on li "Stocks" at bounding box center [360, 40] width 114 height 19
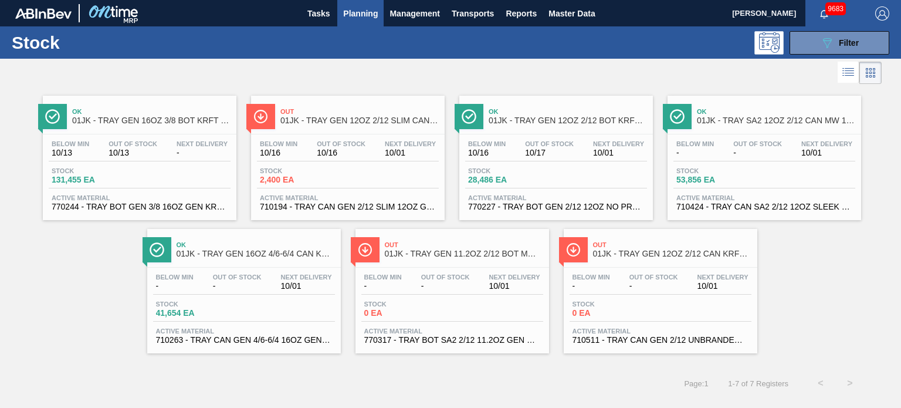
click at [322, 114] on span "Out" at bounding box center [359, 111] width 158 height 7
click at [843, 38] on span "Filter" at bounding box center [849, 42] width 20 height 9
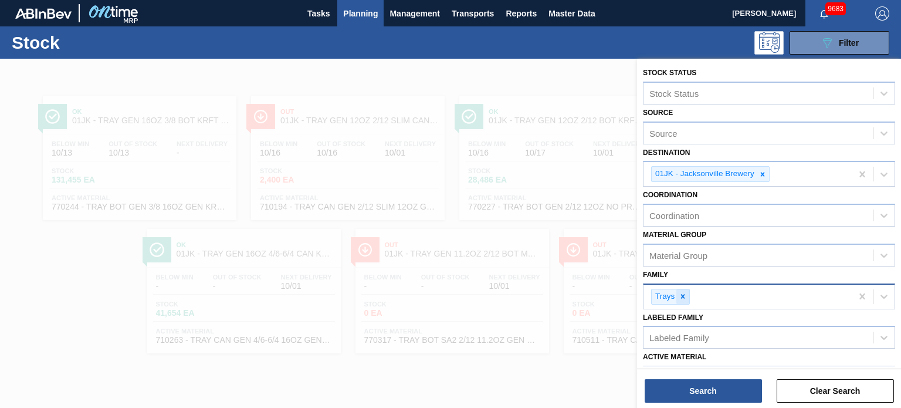
click at [688, 297] on div at bounding box center [683, 296] width 13 height 15
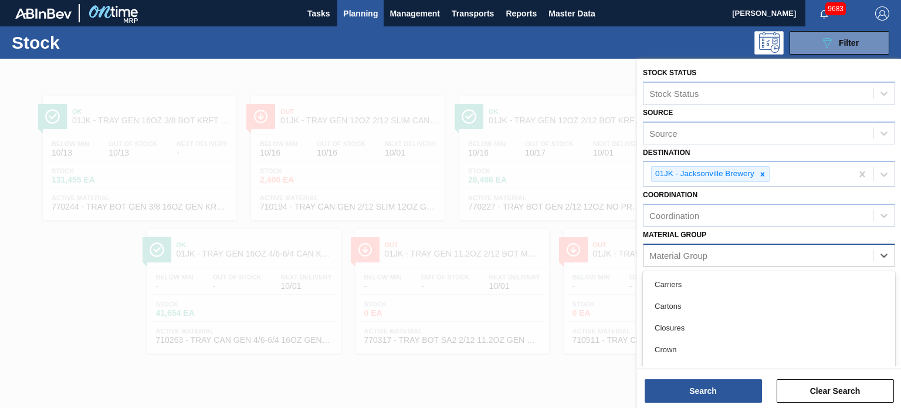
click at [796, 253] on div "Material Group" at bounding box center [758, 254] width 229 height 17
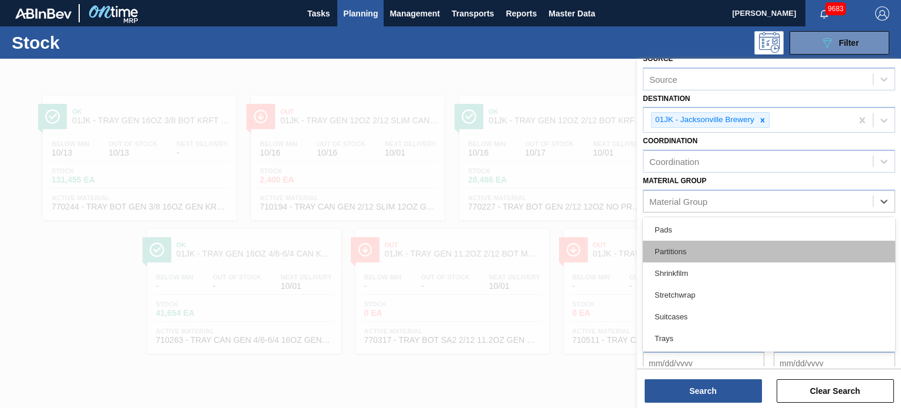
scroll to position [217, 0]
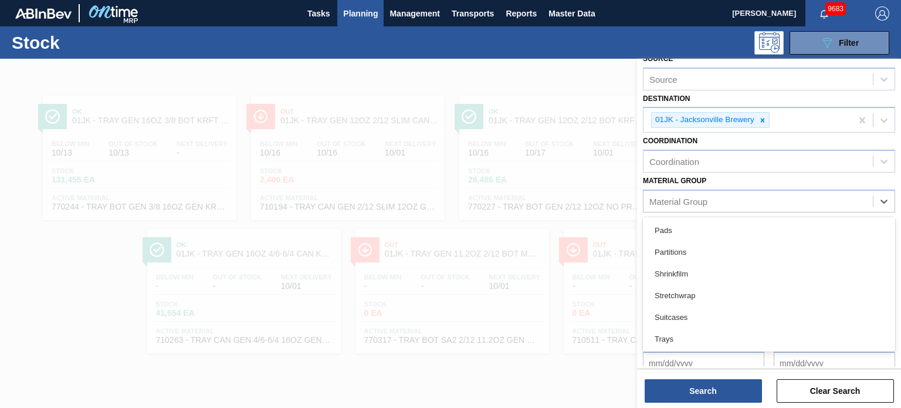
click at [571, 74] on div at bounding box center [450, 263] width 901 height 408
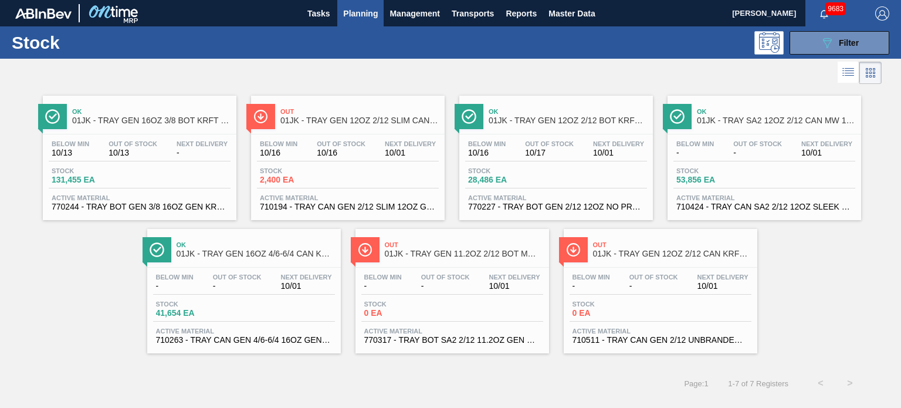
click at [344, 133] on div "Out 01JK - TRAY GEN 12OZ 2/12 SLIM CAN KRFT 1724-C Below Min 10/16 Out Of Stock…" at bounding box center [348, 158] width 194 height 124
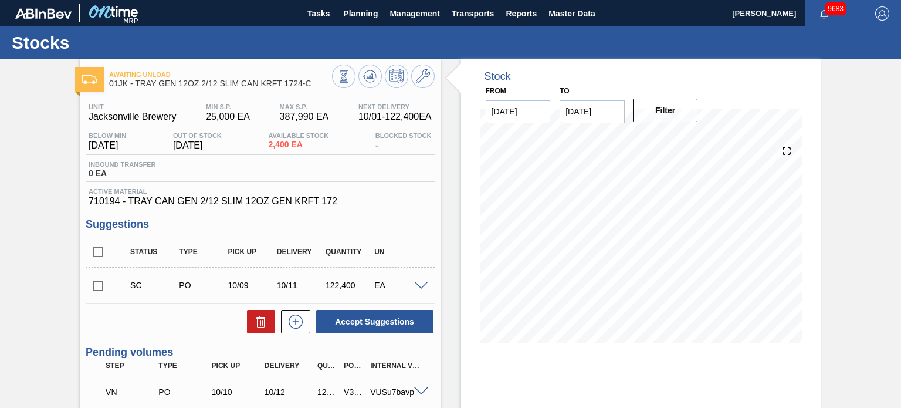
click at [612, 121] on input "[DATE]" at bounding box center [592, 111] width 65 height 23
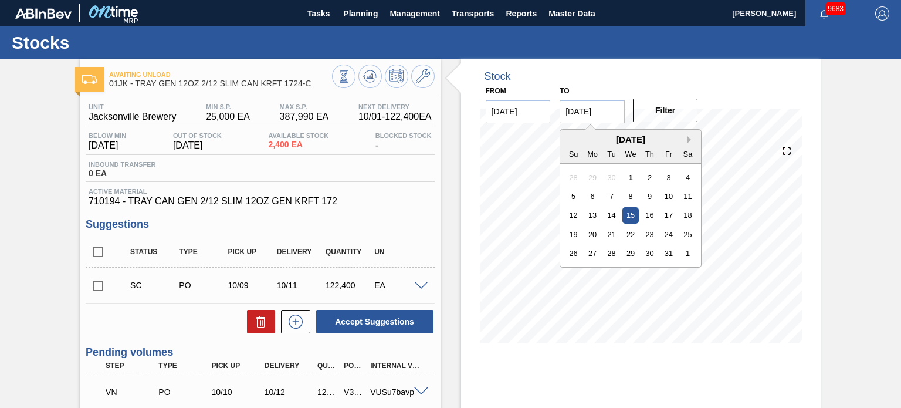
click at [688, 141] on button "Next Month" at bounding box center [691, 140] width 8 height 8
click at [645, 251] on div "27" at bounding box center [650, 253] width 16 height 16
type input "[DATE]"
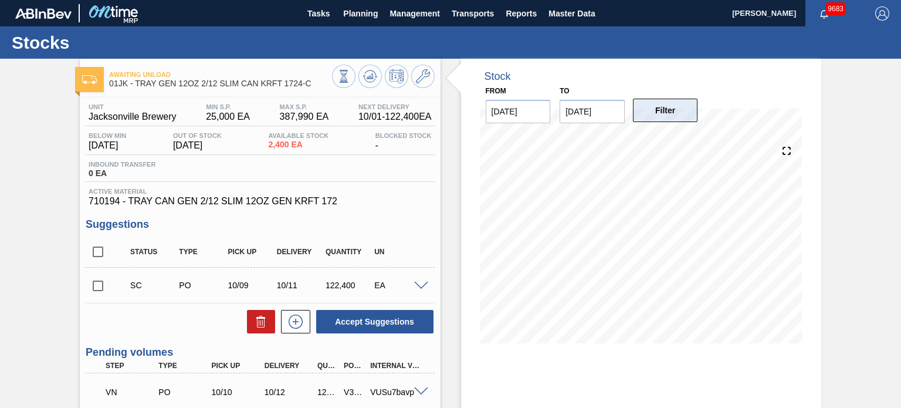
click at [665, 110] on button "Filter" at bounding box center [665, 110] width 65 height 23
click at [354, 15] on span "Planning" at bounding box center [360, 13] width 35 height 14
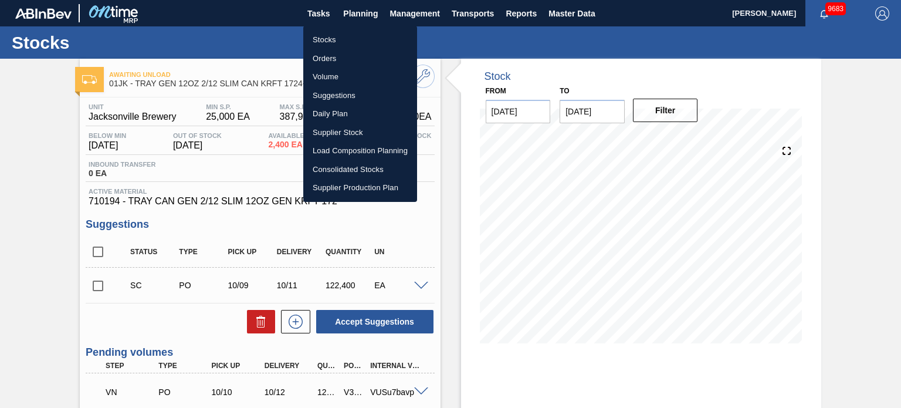
click at [332, 44] on li "Stocks" at bounding box center [360, 40] width 114 height 19
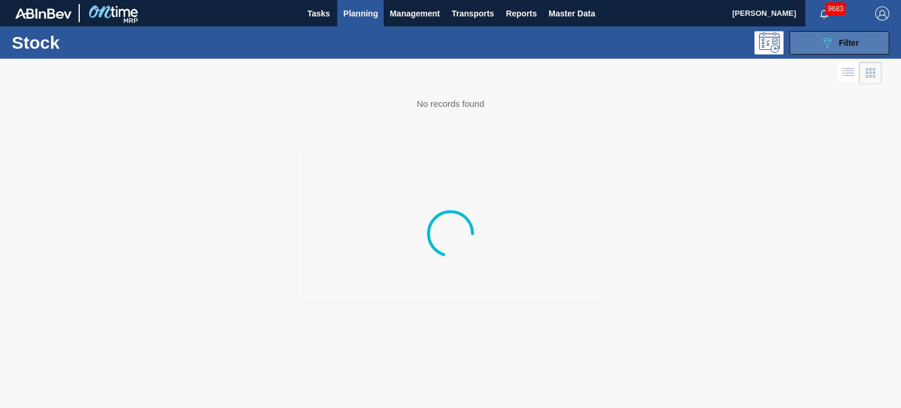
click at [835, 39] on div "089F7B8B-B2A5-4AFE-B5C0-19BA573D28AC Filter" at bounding box center [839, 43] width 39 height 14
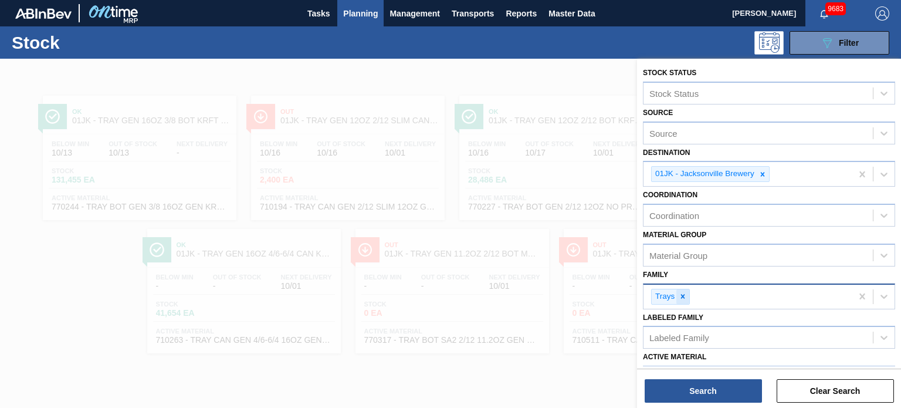
click at [682, 299] on div at bounding box center [683, 296] width 13 height 15
click at [683, 295] on div "Family" at bounding box center [758, 294] width 229 height 17
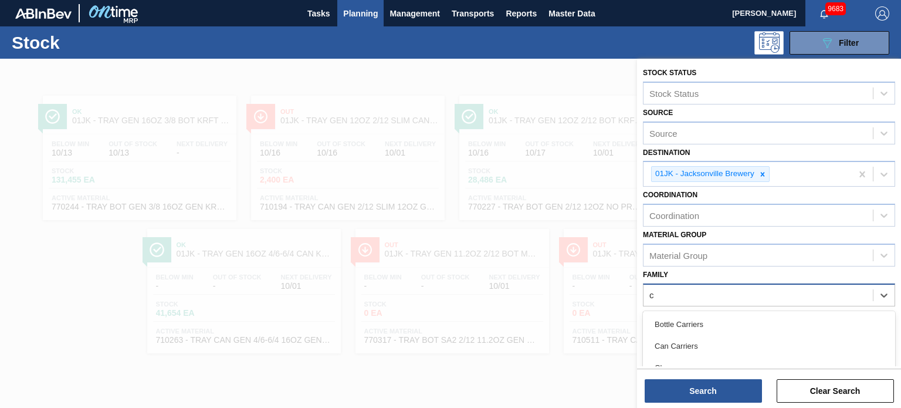
type input "cr"
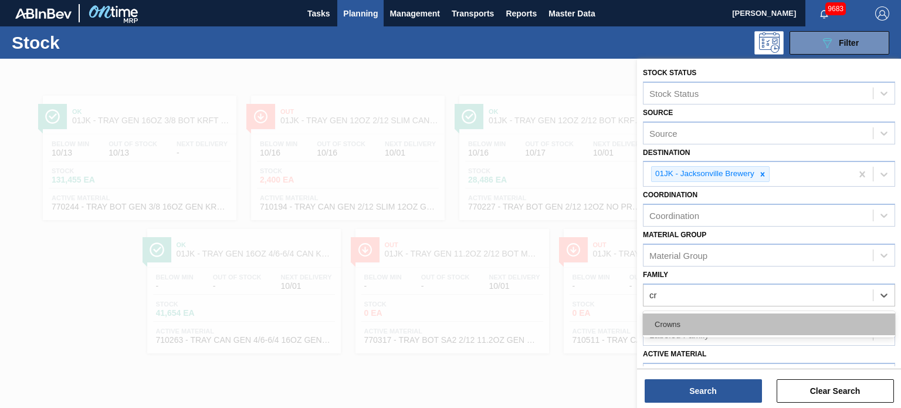
click at [669, 318] on div "Crowns" at bounding box center [769, 324] width 252 height 22
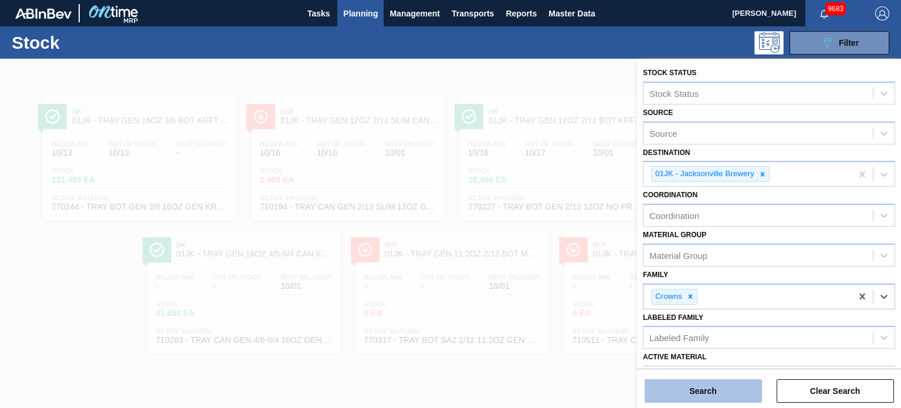
click at [704, 391] on button "Search" at bounding box center [703, 390] width 117 height 23
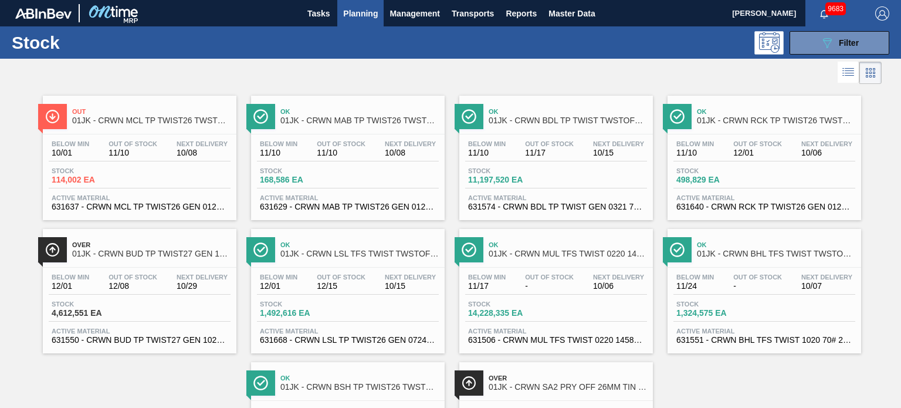
click at [357, 128] on div "Ok 01JK - CRWN MAB TP TWIST26 TWSTOFF 12 OZ 26MM 70 LB" at bounding box center [359, 116] width 158 height 26
click at [184, 145] on span "Next Delivery" at bounding box center [202, 143] width 51 height 7
click at [716, 255] on span "01JK - CRWN BHL TFS TWIST TWSTOFF 70# 2-COLR 1458-H 70LB CROWN" at bounding box center [776, 253] width 158 height 9
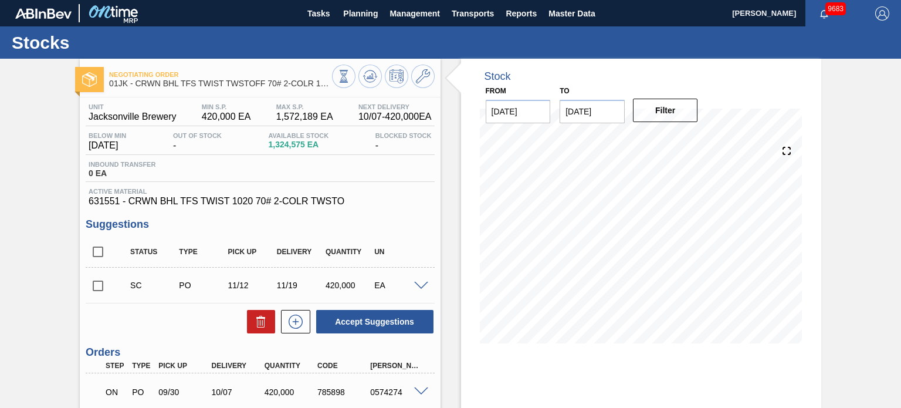
click at [667, 118] on button "Filter" at bounding box center [665, 110] width 65 height 23
click at [783, 151] on icon at bounding box center [787, 151] width 16 height 16
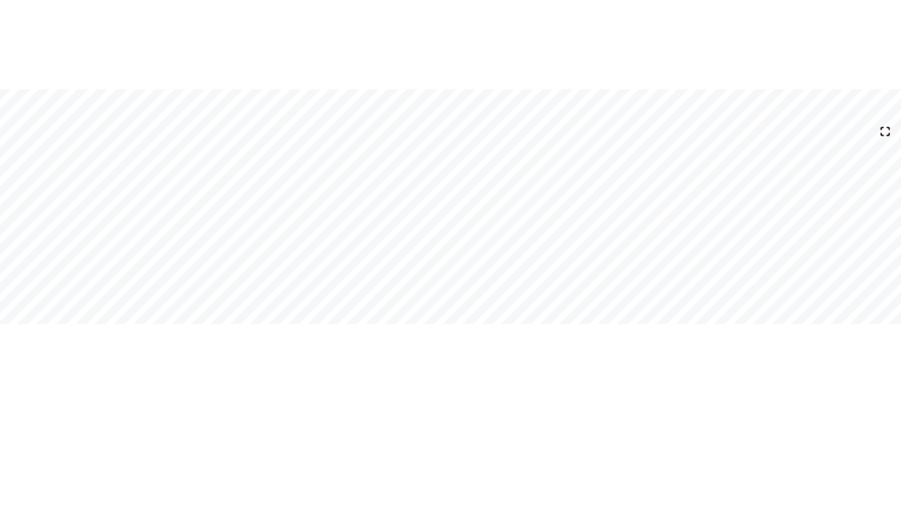
click at [888, 136] on icon at bounding box center [885, 131] width 16 height 16
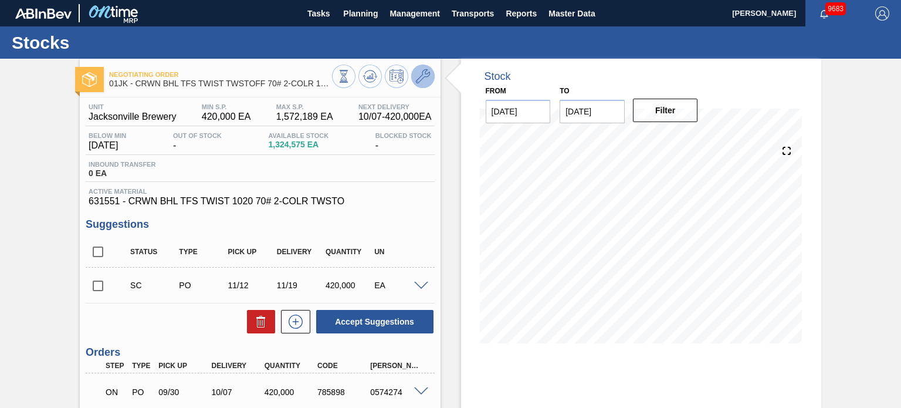
click at [421, 79] on icon at bounding box center [423, 76] width 14 height 14
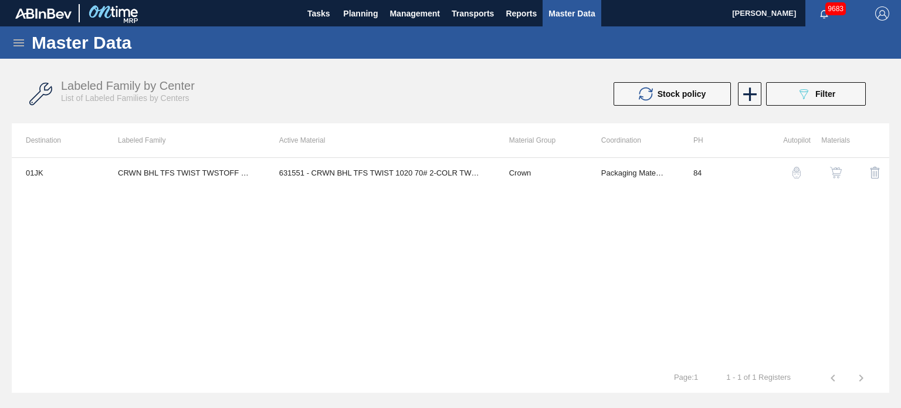
drag, startPoint x: 834, startPoint y: 173, endPoint x: 644, endPoint y: 214, distance: 194.5
click at [644, 214] on div "01JK CRWN BHL TFS TWIST TWSTOFF 70# 2-COLR 1458-H 70LB CROWN 631551 - CRWN BHL …" at bounding box center [451, 260] width 878 height 206
click at [836, 174] on img "button" at bounding box center [836, 173] width 12 height 12
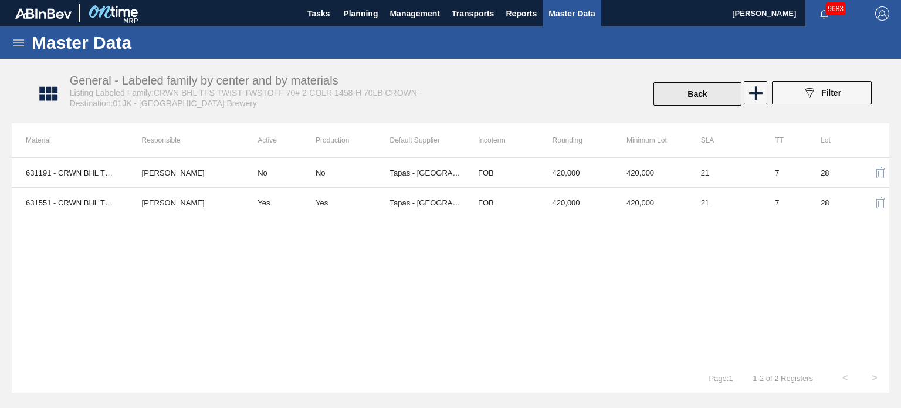
click at [689, 90] on button "Back" at bounding box center [698, 93] width 88 height 23
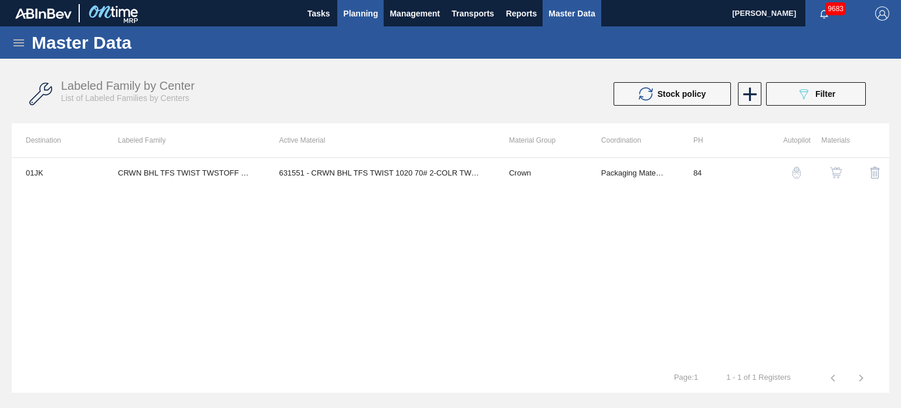
click at [349, 15] on span "Planning" at bounding box center [360, 13] width 35 height 14
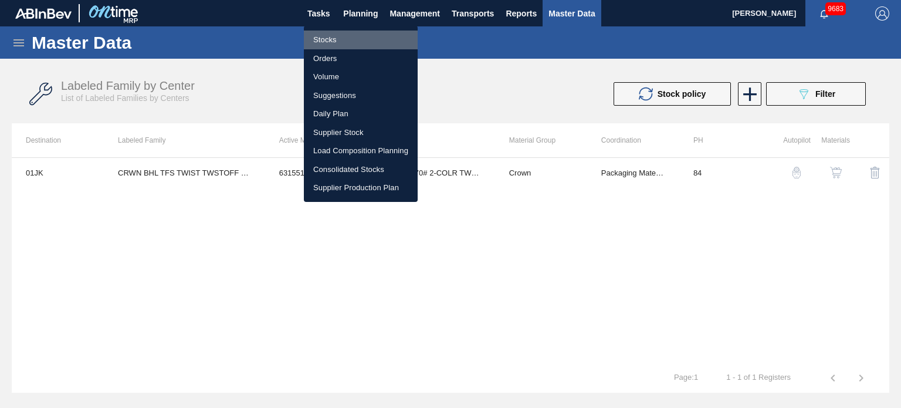
drag, startPoint x: 323, startPoint y: 40, endPoint x: 854, endPoint y: 89, distance: 533.9
click at [323, 40] on li "Stocks" at bounding box center [361, 40] width 114 height 19
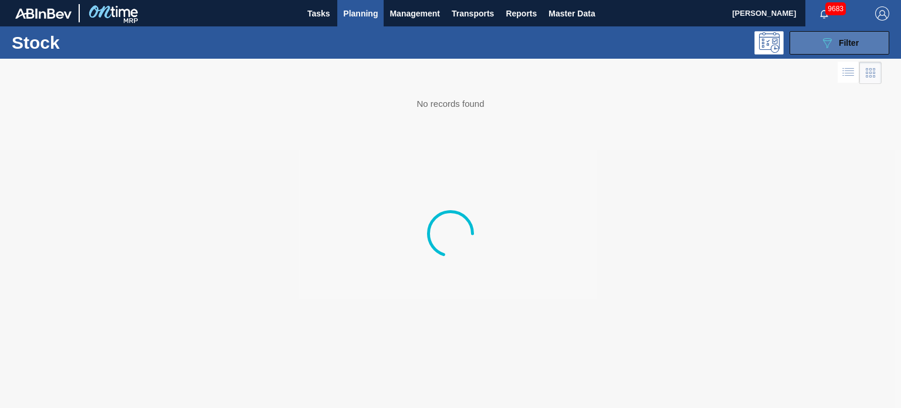
click at [848, 46] on span "Filter" at bounding box center [849, 42] width 20 height 9
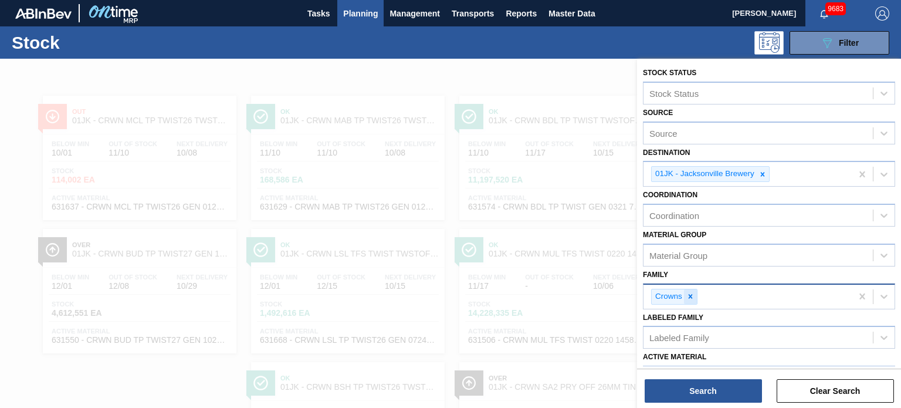
click at [688, 300] on div at bounding box center [690, 296] width 13 height 15
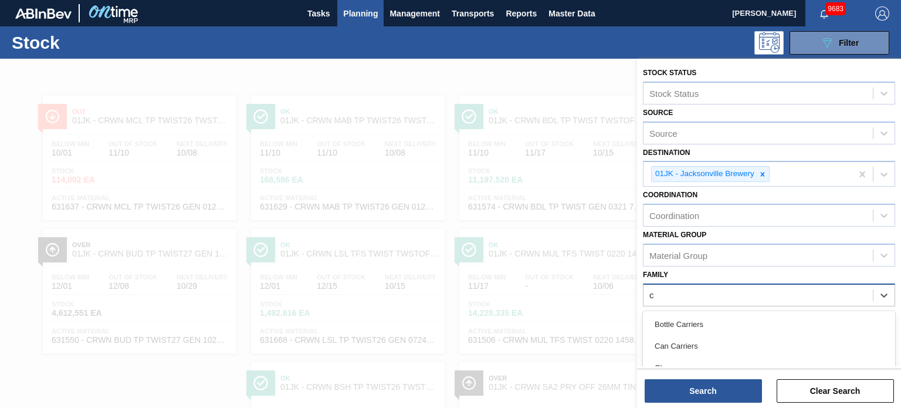
scroll to position [81, 0]
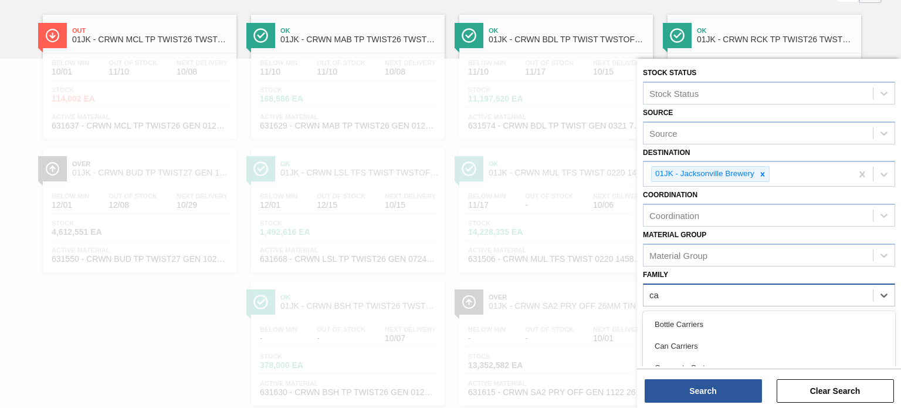
type input "car"
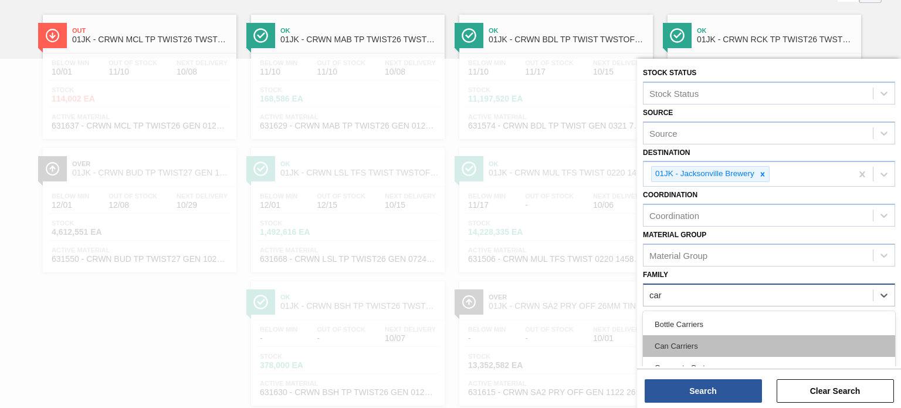
click at [676, 339] on div "Can Carriers" at bounding box center [769, 346] width 252 height 22
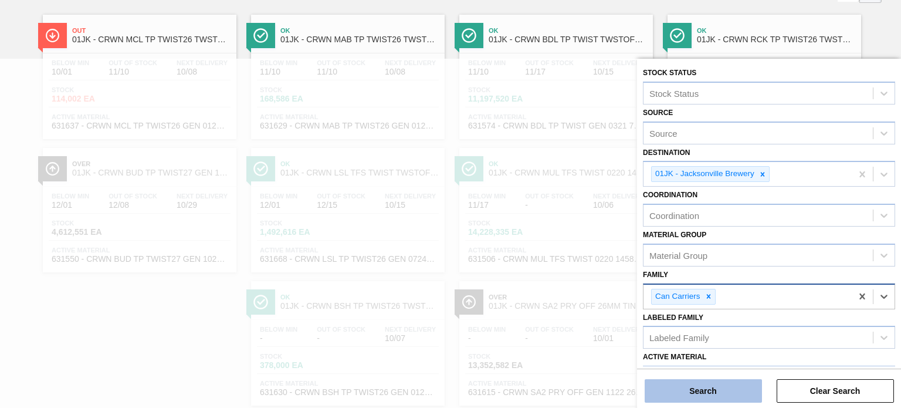
click at [711, 390] on button "Search" at bounding box center [703, 390] width 117 height 23
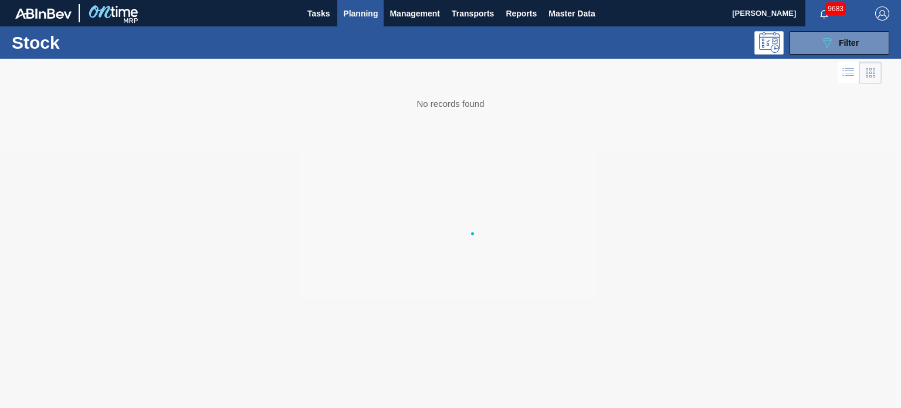
scroll to position [0, 0]
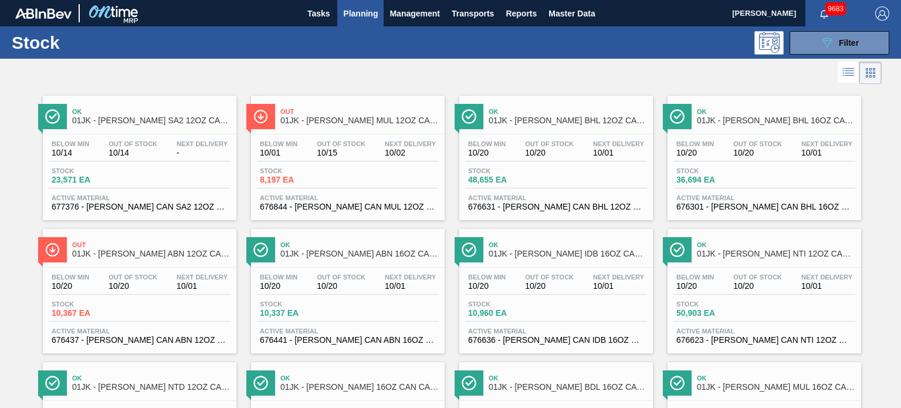
click at [385, 121] on span "01JK - [PERSON_NAME] MUL 12OZ CAN CAN PK 12/12 SLEEK AQUEOUS COATING" at bounding box center [359, 120] width 158 height 9
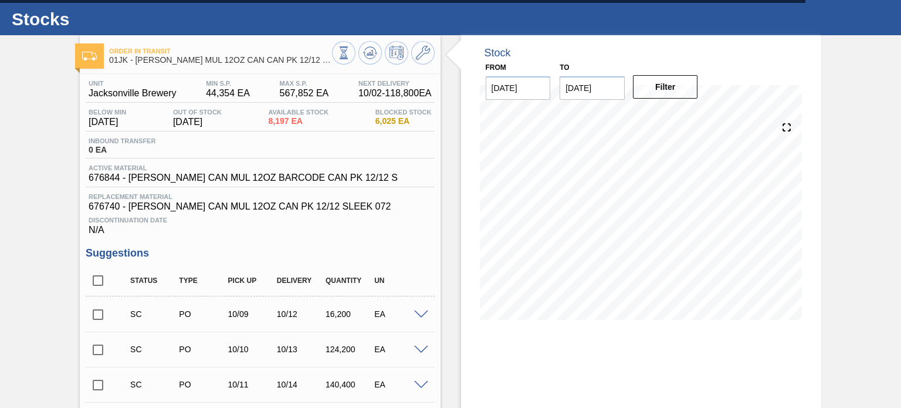
scroll to position [21, 0]
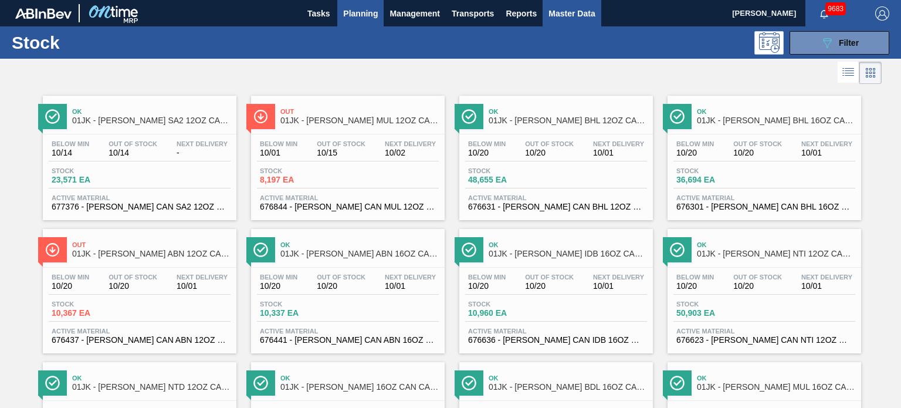
click at [573, 19] on span "Master Data" at bounding box center [572, 13] width 46 height 14
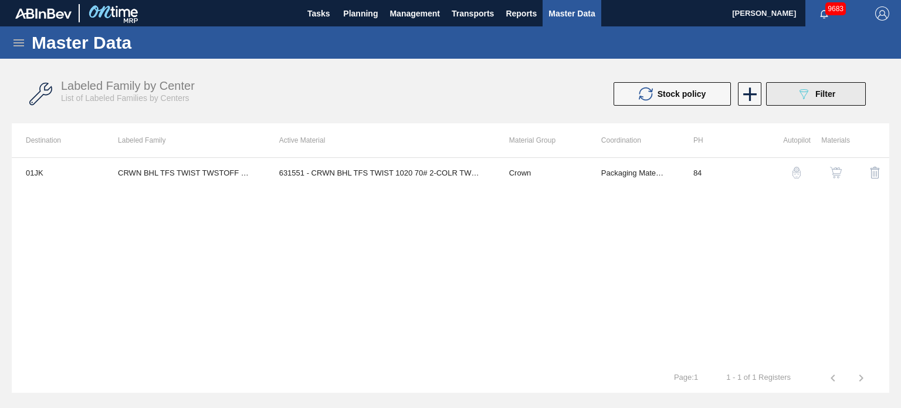
click at [820, 103] on button "089F7B8B-B2A5-4AFE-B5C0-19BA573D28AC Filter" at bounding box center [816, 93] width 100 height 23
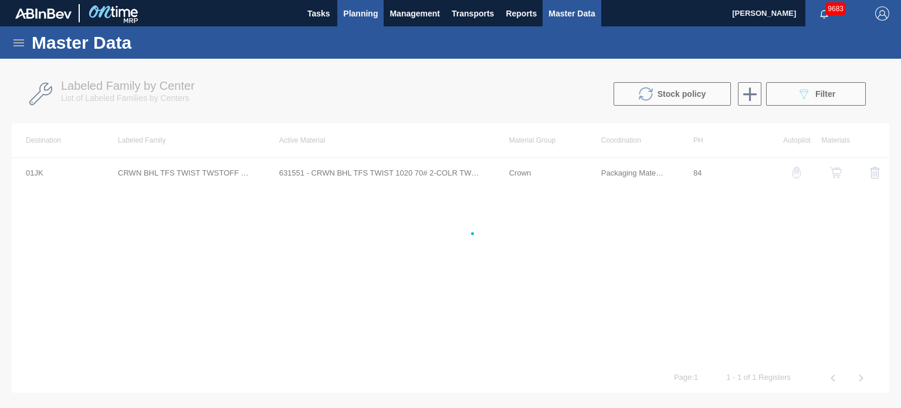
click at [371, 15] on span "Planning" at bounding box center [360, 13] width 35 height 14
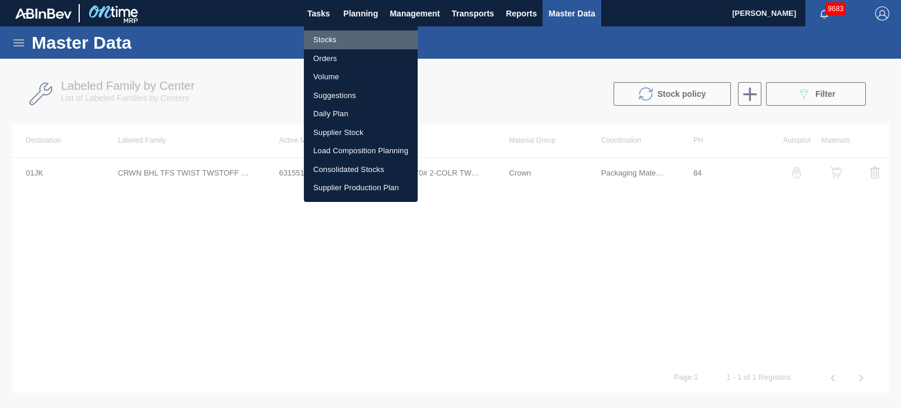
click at [346, 41] on li "Stocks" at bounding box center [361, 40] width 114 height 19
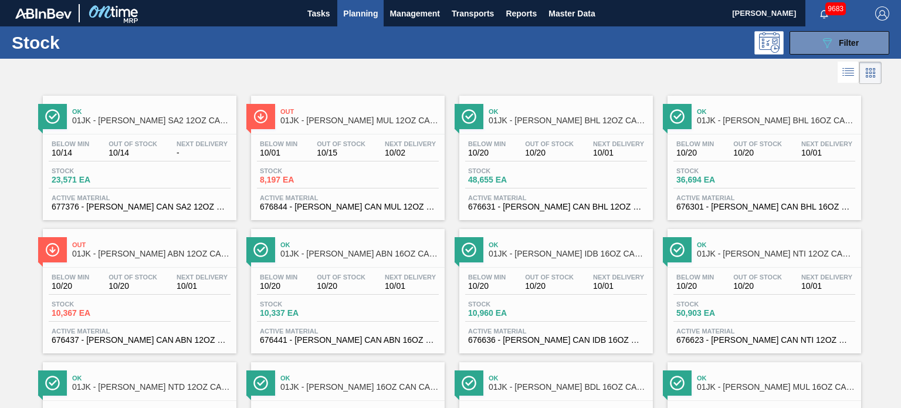
click at [583, 117] on span "01JK - [PERSON_NAME] BHL 12OZ CAN CAN PK 12/12 CAN" at bounding box center [568, 120] width 158 height 9
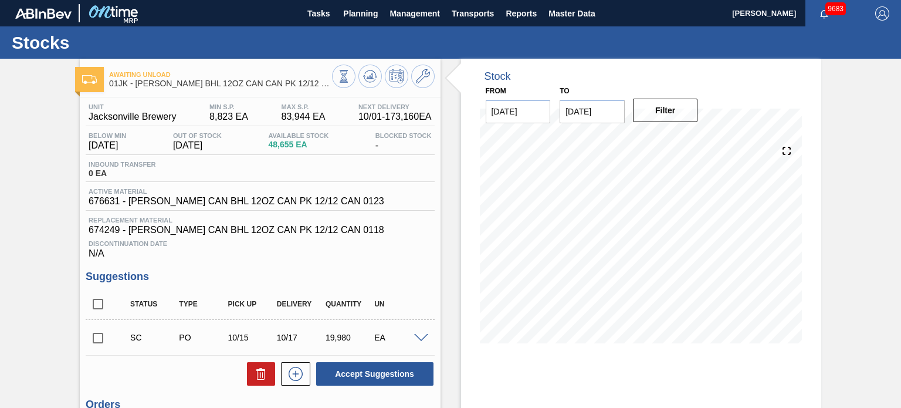
click at [614, 107] on input "[DATE]" at bounding box center [592, 111] width 65 height 23
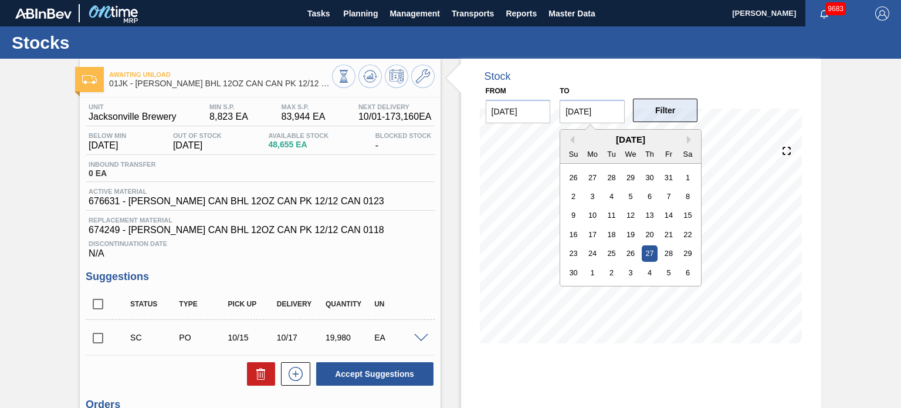
click at [664, 112] on button "Filter" at bounding box center [665, 110] width 65 height 23
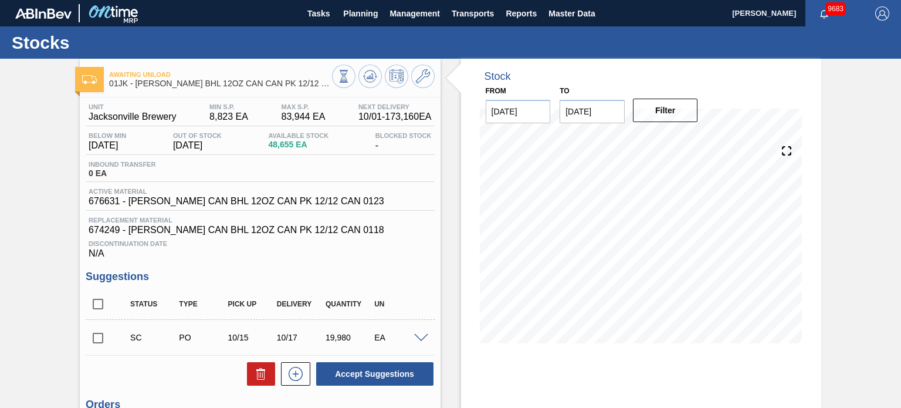
click at [786, 143] on icon at bounding box center [787, 151] width 16 height 16
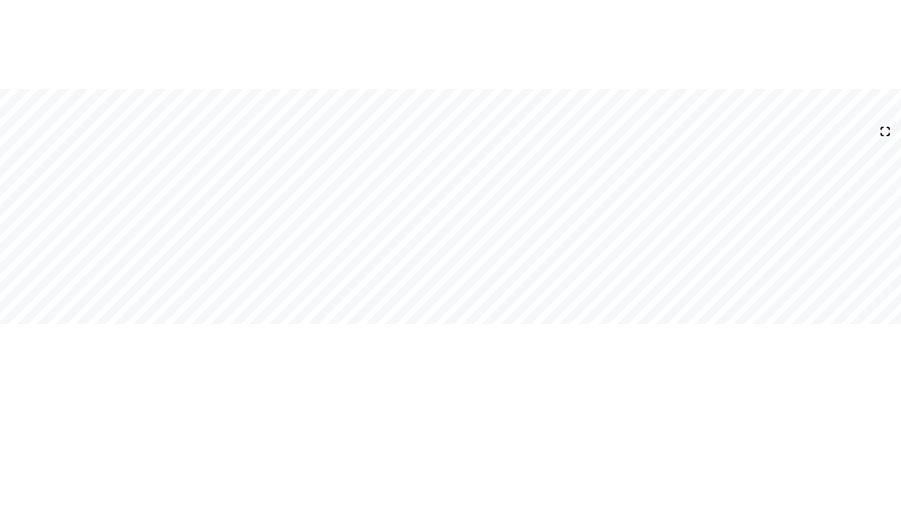
click at [887, 138] on icon at bounding box center [885, 131] width 16 height 16
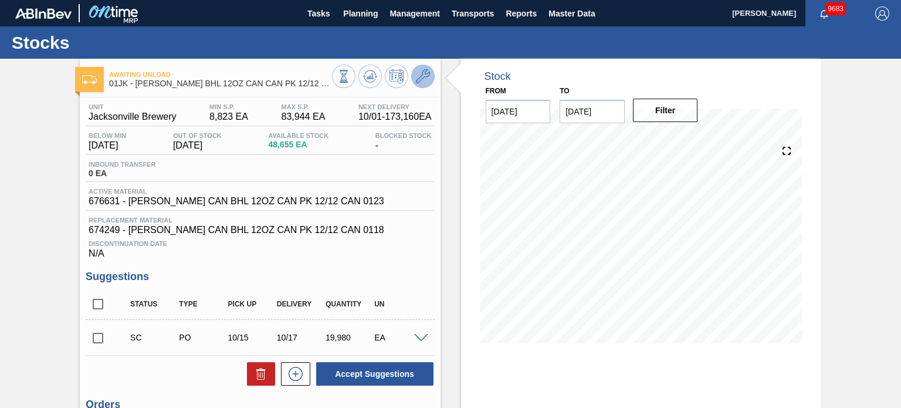
click at [421, 84] on button at bounding box center [422, 76] width 23 height 23
click at [428, 81] on icon at bounding box center [423, 76] width 14 height 14
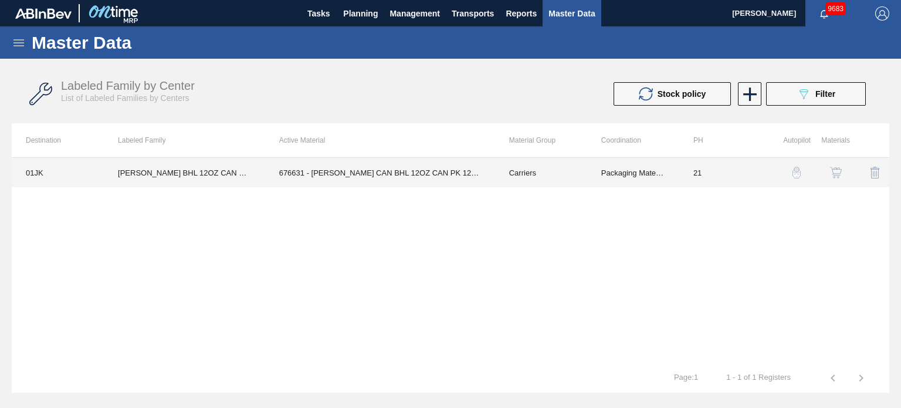
click at [682, 174] on td "21" at bounding box center [725, 172] width 92 height 29
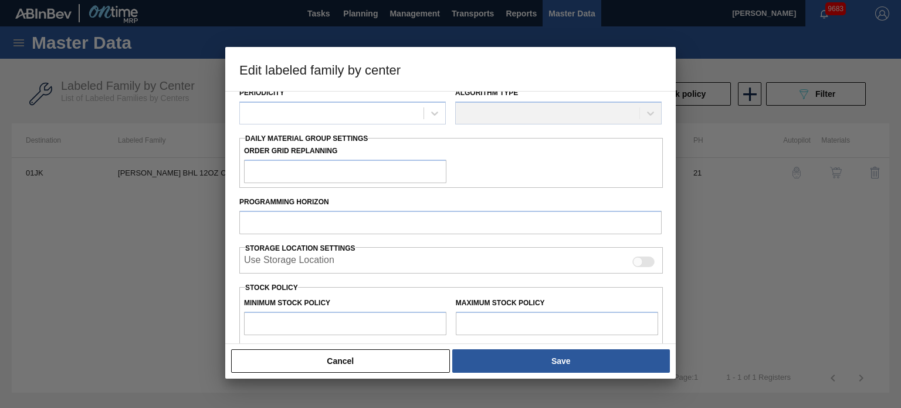
type input "Carriers"
type input "Can Carriers"
type input "[PERSON_NAME] BHL 12OZ CAN CAN PK 12/12 CAN"
type input "01JK - Jacksonville Brewery"
type input "21"
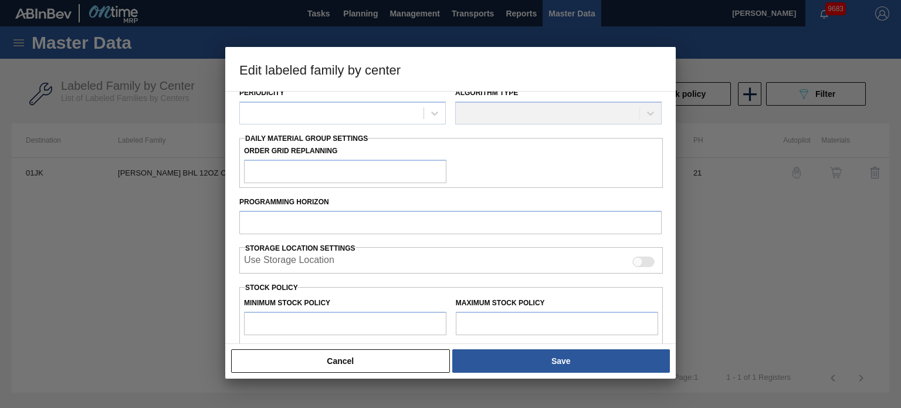
type input "8,823"
type input "83,944"
type input "6"
type input "13,330"
checkbox input "true"
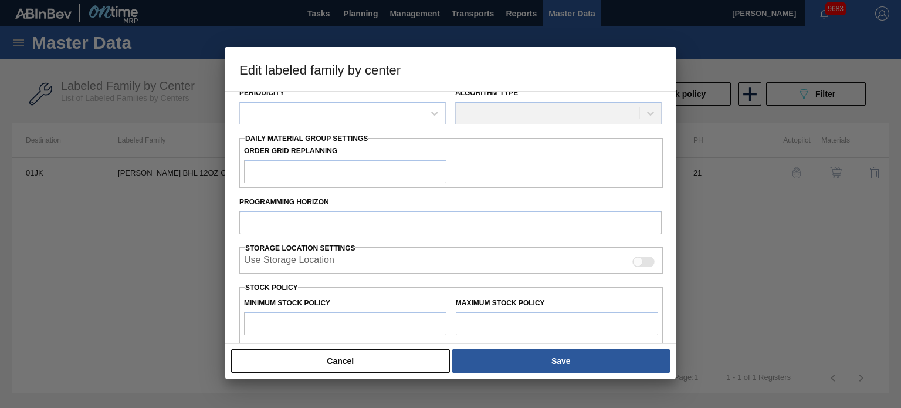
checkbox input "true"
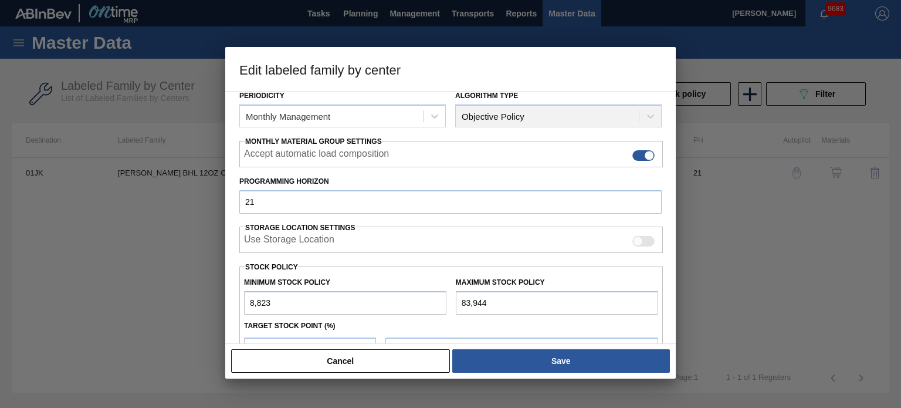
scroll to position [147, 0]
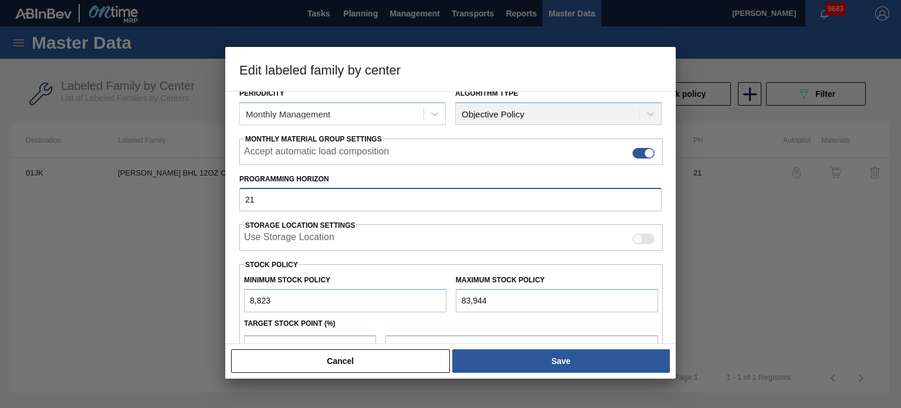
drag, startPoint x: 296, startPoint y: 199, endPoint x: 209, endPoint y: 205, distance: 87.0
click at [209, 205] on div "Edit labeled family by center Material Group Carriers Family Can Carriers Label…" at bounding box center [450, 204] width 901 height 408
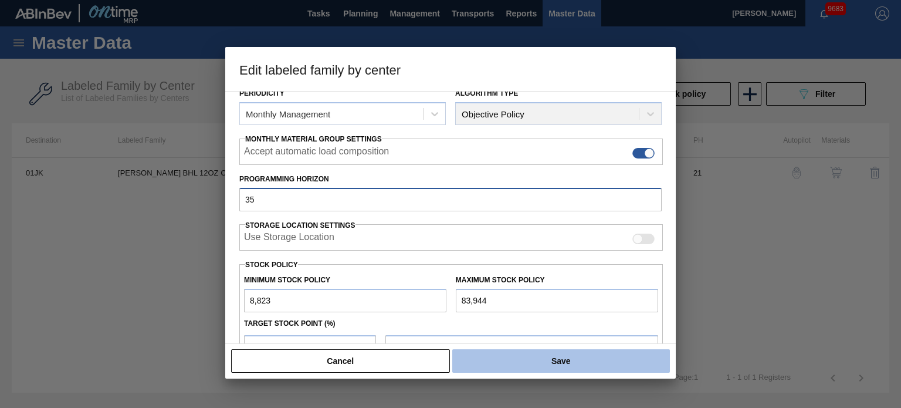
type input "35"
click at [562, 356] on button "Save" at bounding box center [561, 360] width 218 height 23
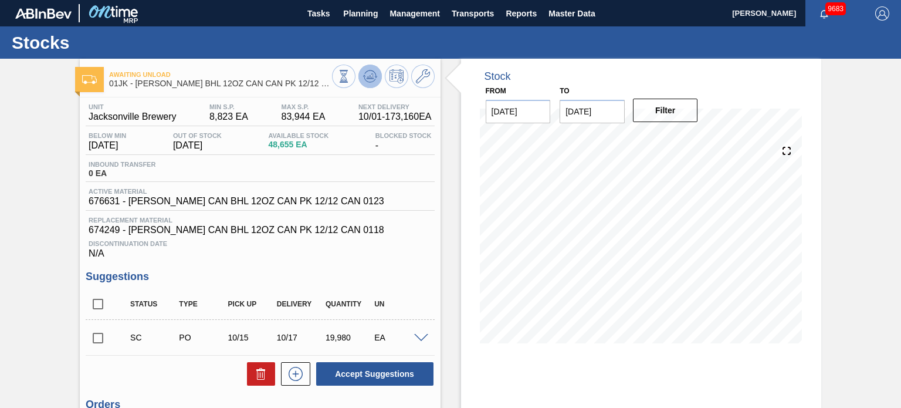
click at [368, 72] on icon at bounding box center [370, 76] width 14 height 14
click at [422, 88] on div at bounding box center [383, 78] width 103 height 26
click at [422, 76] on icon at bounding box center [423, 76] width 14 height 14
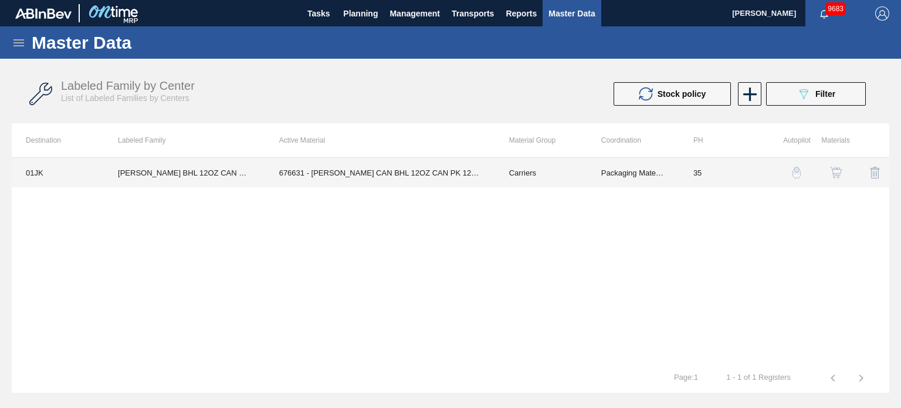
click at [676, 173] on td "Packaging Materials" at bounding box center [633, 172] width 92 height 29
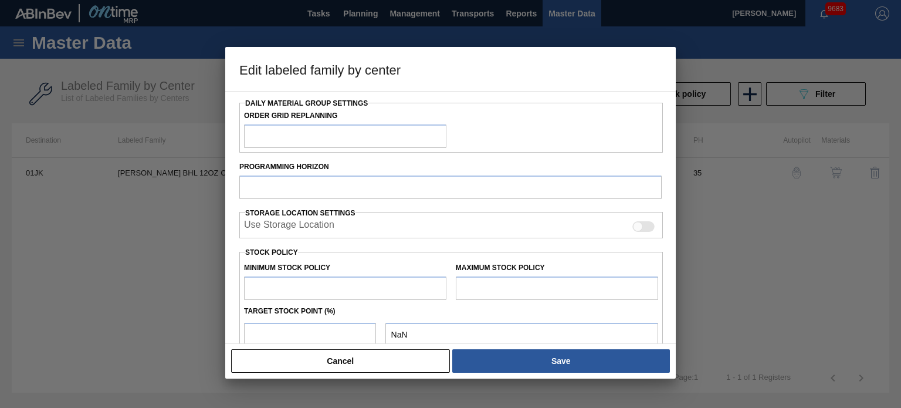
type input "Carriers"
type input "Can Carriers"
type input "[PERSON_NAME] BHL 12OZ CAN CAN PK 12/12 CAN"
type input "01JK - Jacksonville Brewery"
type input "35"
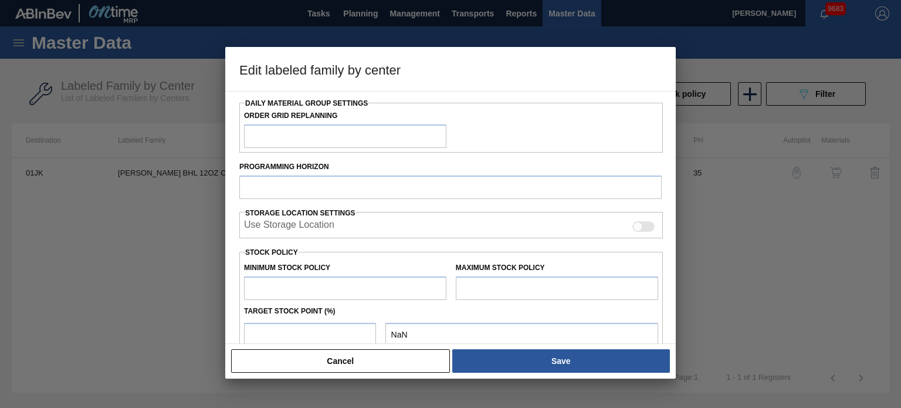
type input "8,823"
type input "83,944"
type input "6"
type input "13,330"
checkbox input "true"
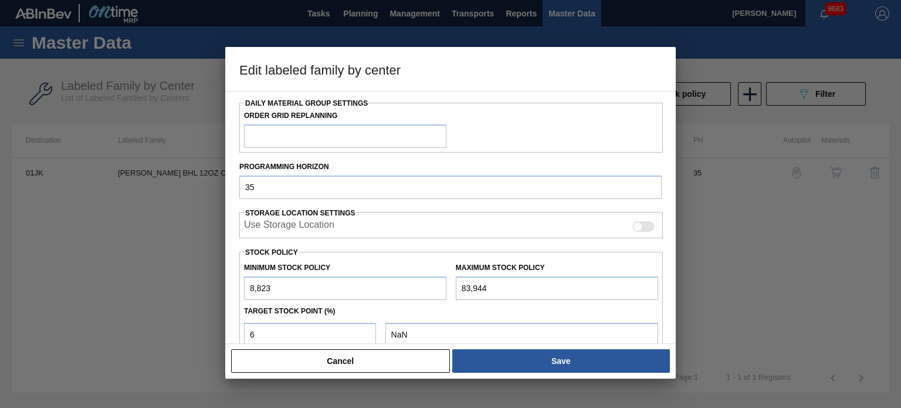
checkbox input "true"
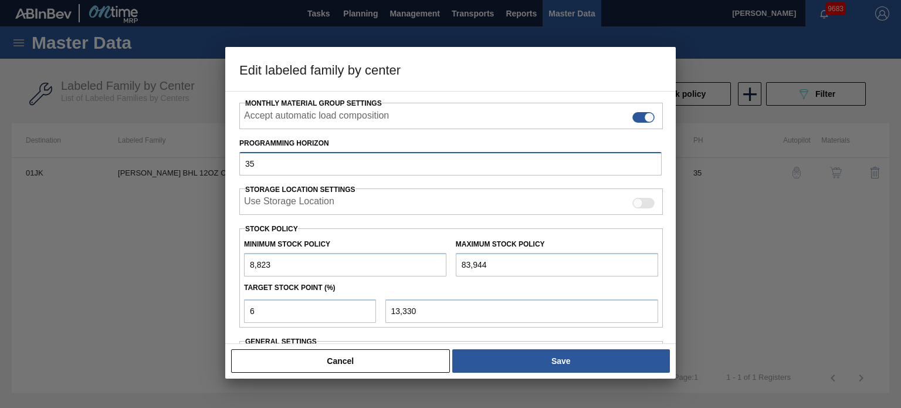
drag, startPoint x: 286, startPoint y: 166, endPoint x: 209, endPoint y: 159, distance: 77.2
click at [209, 159] on div "Edit labeled family by center Material Group Carriers Family Can Carriers Label…" at bounding box center [450, 204] width 901 height 408
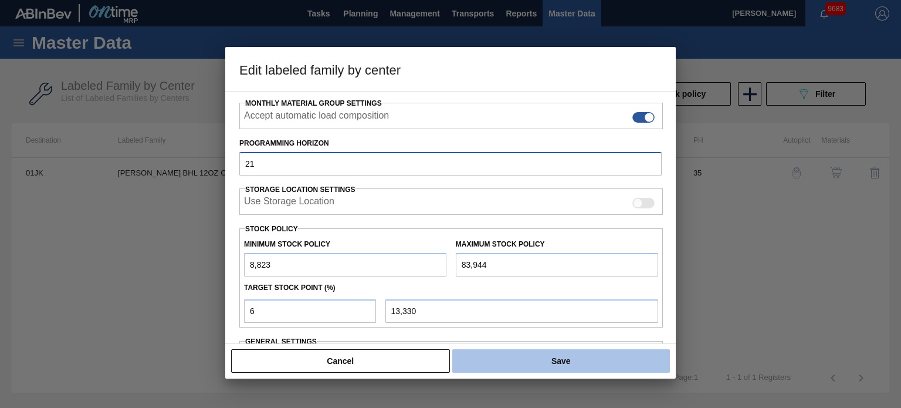
type input "21"
click at [539, 349] on button "Save" at bounding box center [561, 360] width 218 height 23
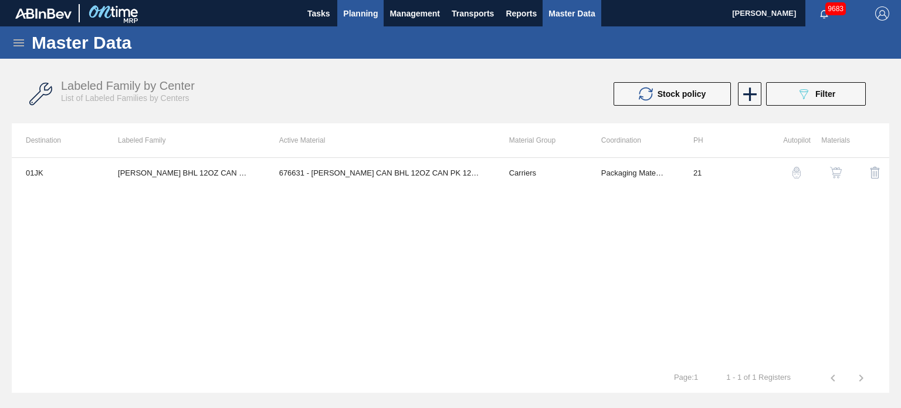
click at [370, 17] on span "Planning" at bounding box center [360, 13] width 35 height 14
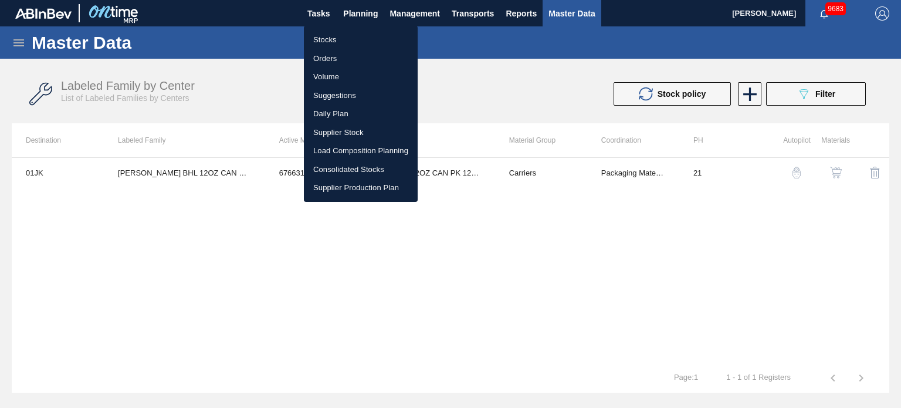
click at [336, 45] on li "Stocks" at bounding box center [361, 40] width 114 height 19
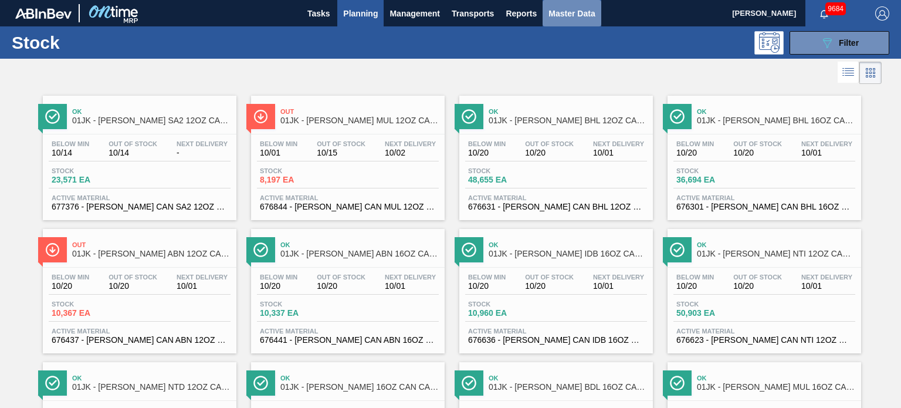
click at [564, 11] on span "Master Data" at bounding box center [572, 13] width 46 height 14
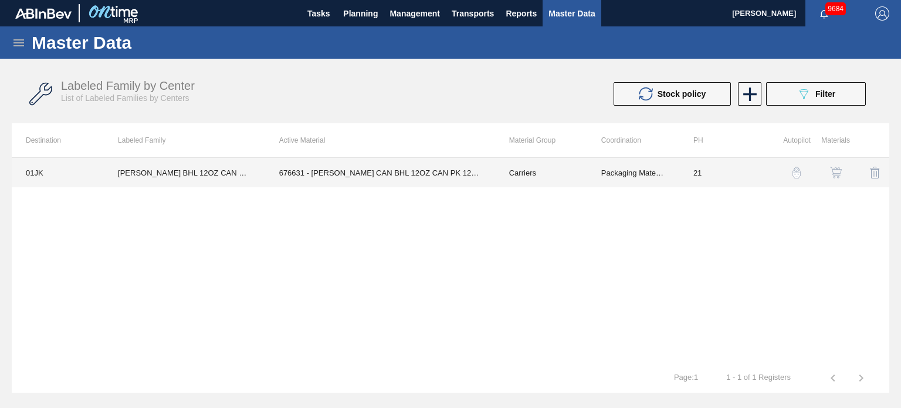
click at [530, 174] on td "Carriers" at bounding box center [541, 172] width 92 height 29
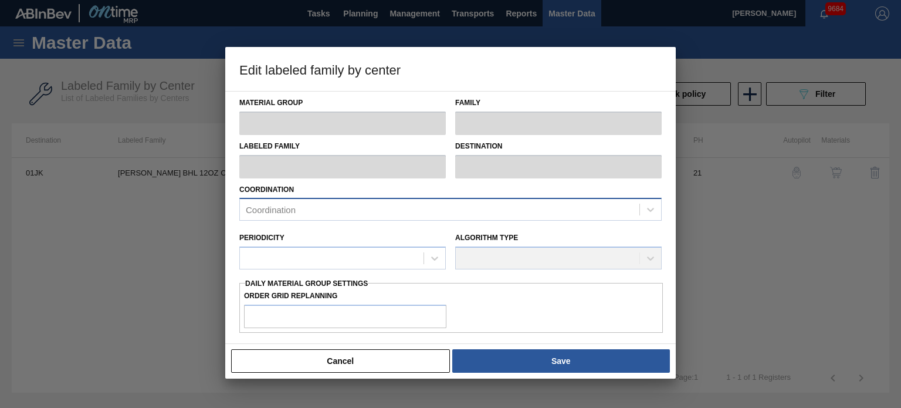
type input "Carriers"
type input "Can Carriers"
type input "[PERSON_NAME] BHL 12OZ CAN CAN PK 12/12 CAN"
type input "01JK - Jacksonville Brewery"
type input "21"
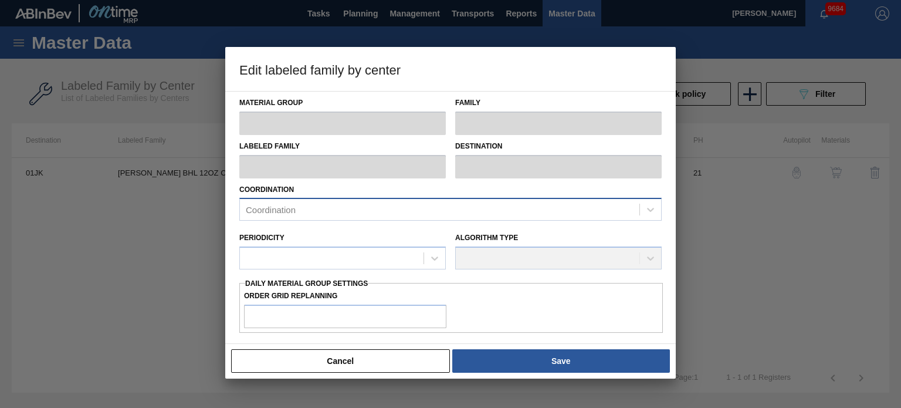
type input "8,823"
type input "83,944"
type input "6"
type input "13,330"
checkbox input "true"
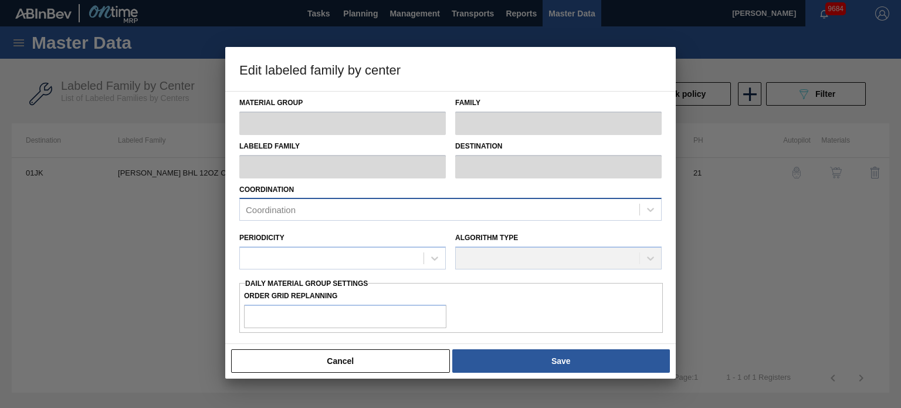
checkbox input "true"
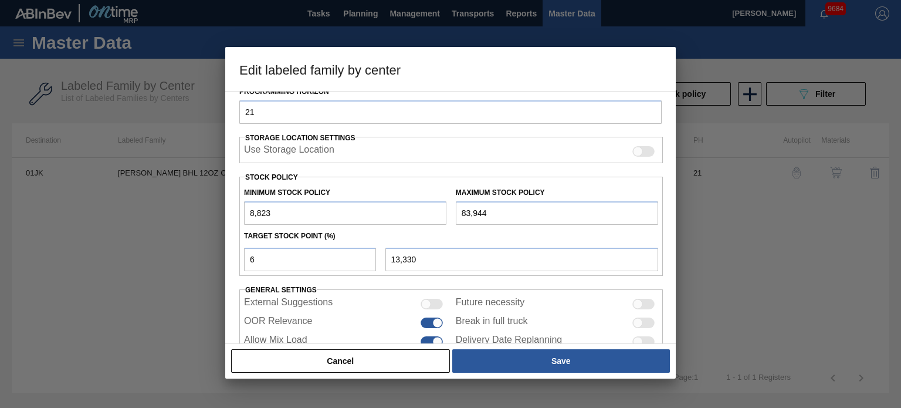
scroll to position [266, 0]
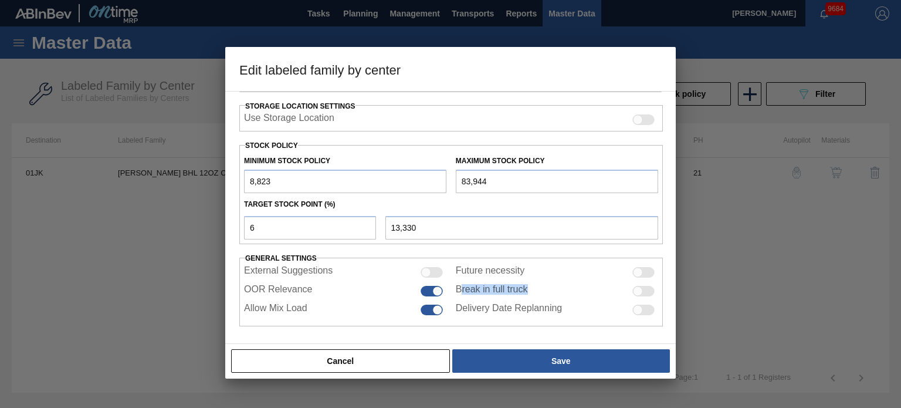
drag, startPoint x: 458, startPoint y: 287, endPoint x: 529, endPoint y: 289, distance: 71.6
click at [529, 289] on div "Break in full truck" at bounding box center [557, 291] width 202 height 14
click at [522, 287] on label "Break in full truck" at bounding box center [492, 291] width 72 height 14
click at [632, 296] on input "Break in full truck" at bounding box center [632, 296] width 1 height 1
click at [649, 290] on div at bounding box center [649, 291] width 10 height 10
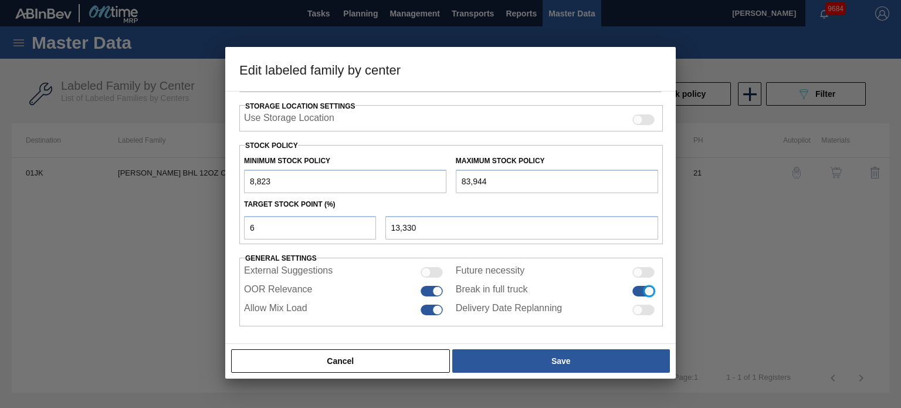
checkbox input "false"
click at [347, 366] on button "Cancel" at bounding box center [340, 360] width 219 height 23
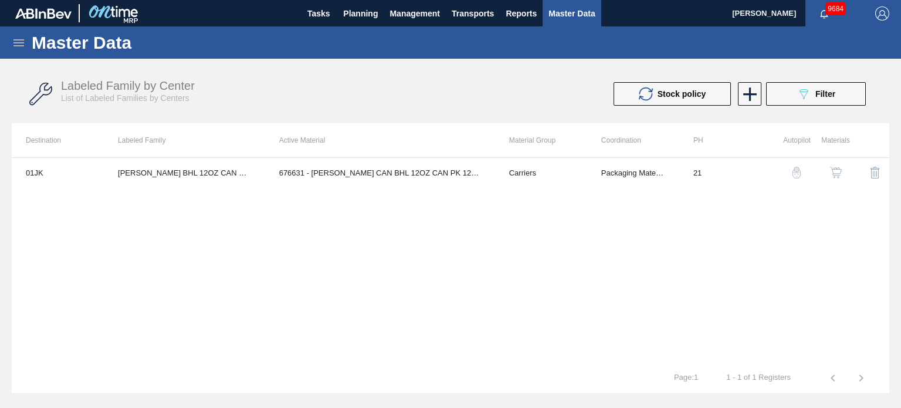
click at [13, 44] on icon at bounding box center [19, 43] width 14 height 14
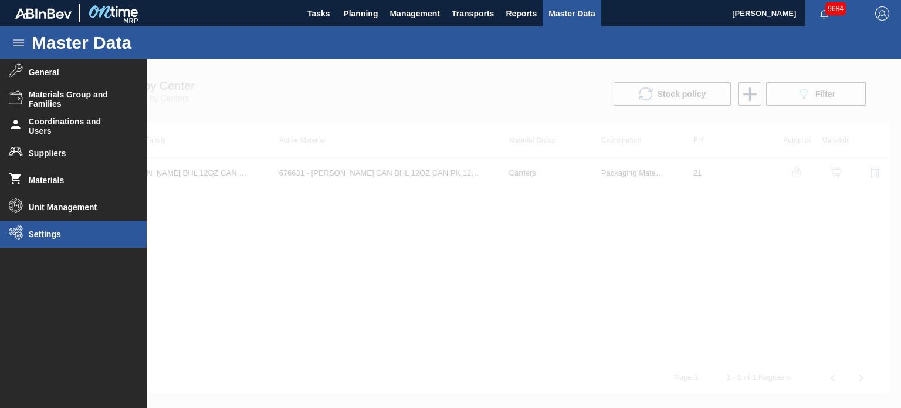
click at [64, 235] on span "Settings" at bounding box center [77, 233] width 97 height 9
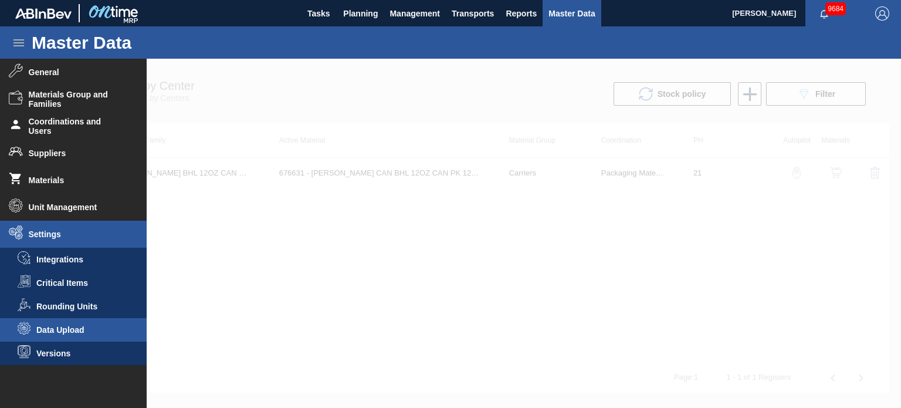
click at [91, 325] on span "Data Upload" at bounding box center [81, 329] width 90 height 9
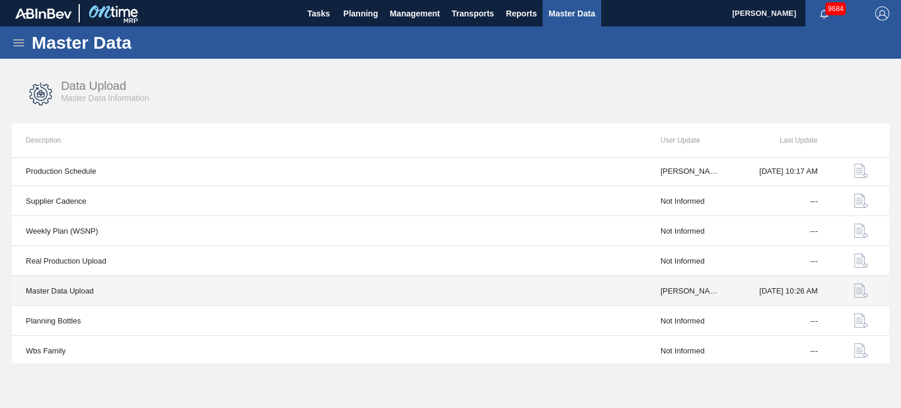
scroll to position [91, 0]
click at [857, 291] on img "button" at bounding box center [861, 291] width 14 height 14
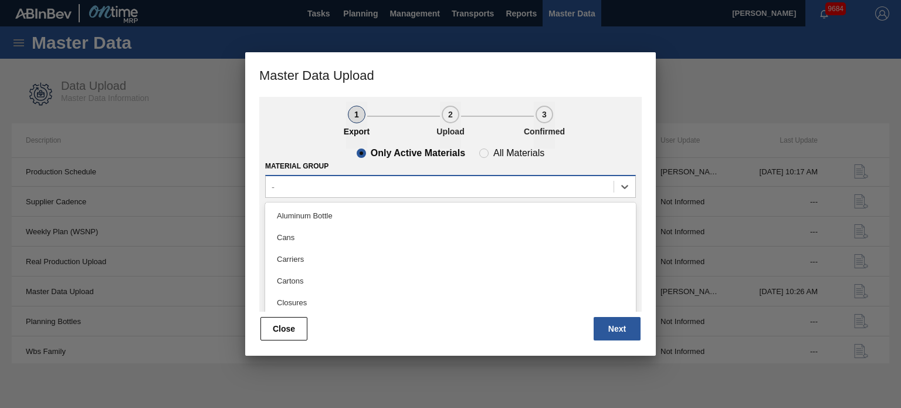
click at [439, 190] on div "-" at bounding box center [440, 186] width 348 height 17
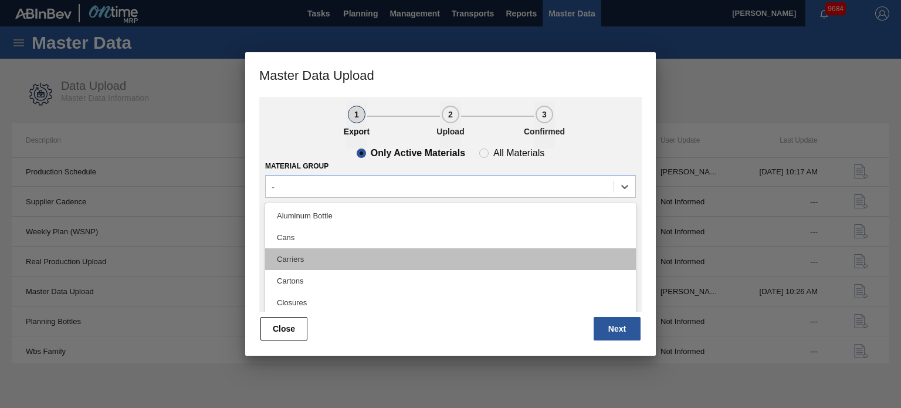
click at [353, 263] on div "Carriers" at bounding box center [450, 259] width 371 height 22
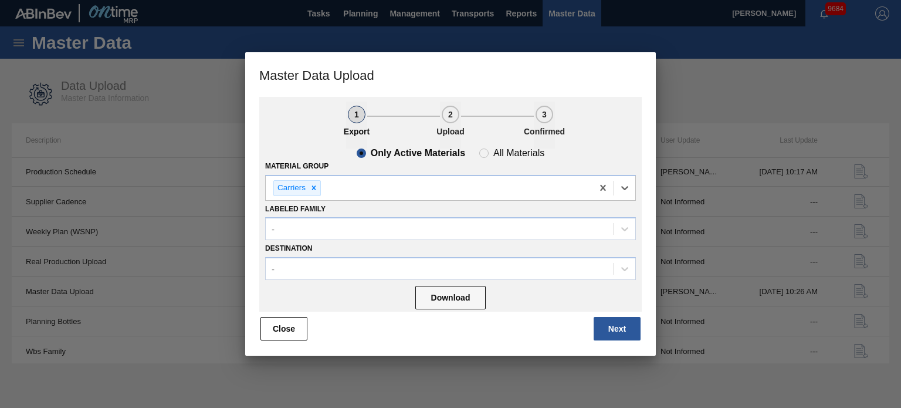
click at [445, 283] on div "Download" at bounding box center [450, 296] width 371 height 31
click at [442, 295] on button "Download" at bounding box center [450, 297] width 70 height 23
click at [275, 326] on button "Close" at bounding box center [284, 328] width 47 height 23
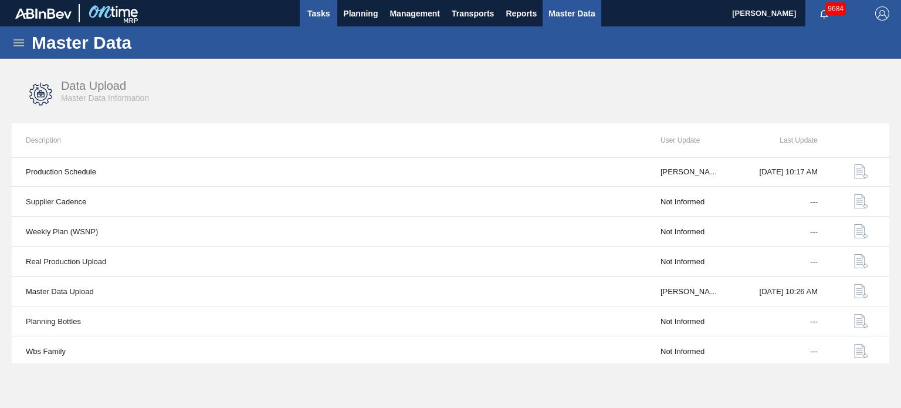
click at [313, 15] on span "Tasks" at bounding box center [319, 13] width 26 height 14
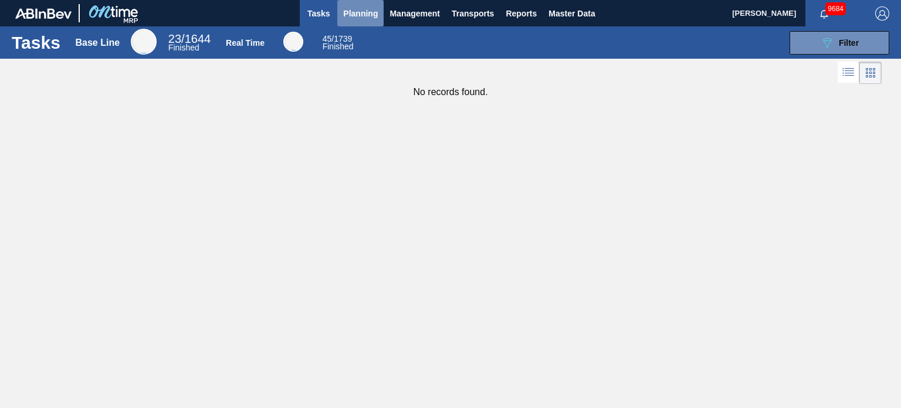
click at [349, 25] on button "Planning" at bounding box center [360, 13] width 46 height 26
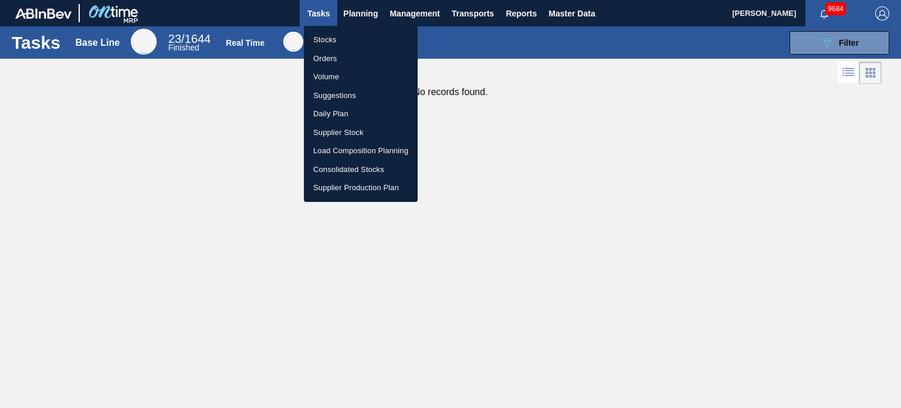
click at [332, 60] on li "Orders" at bounding box center [361, 58] width 114 height 19
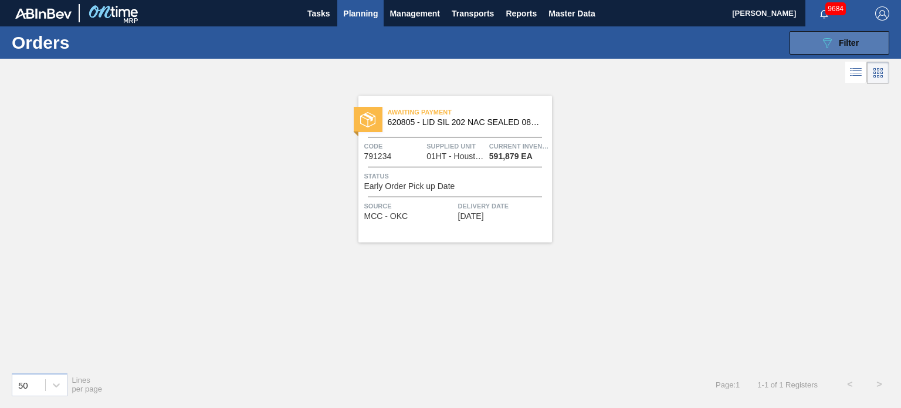
click at [842, 42] on span "Filter" at bounding box center [849, 42] width 20 height 9
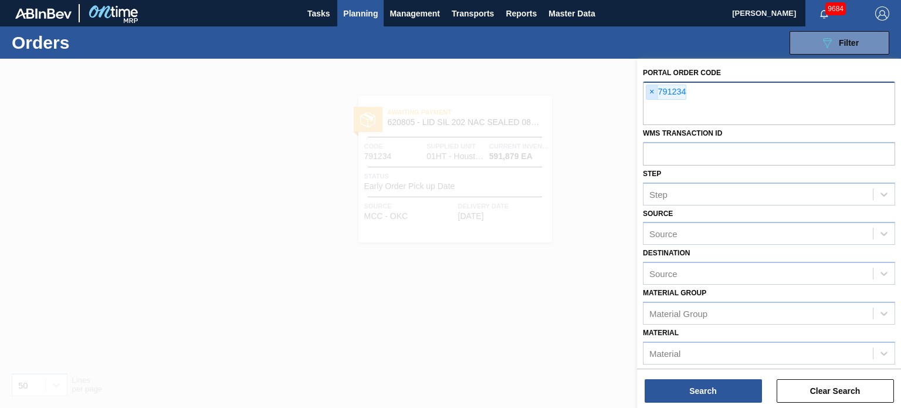
click at [648, 93] on span "×" at bounding box center [652, 92] width 11 height 14
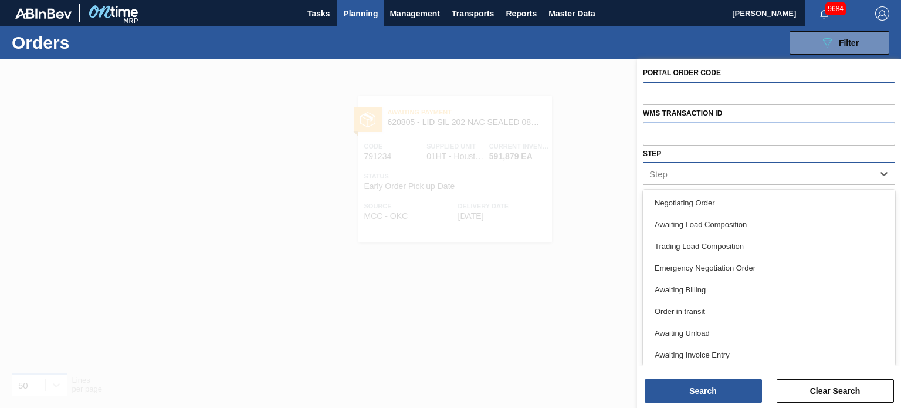
click at [842, 180] on div "Step" at bounding box center [758, 173] width 229 height 17
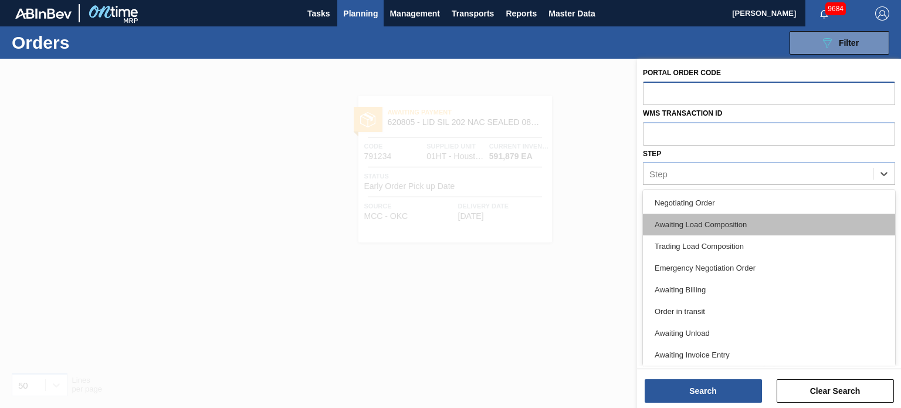
click at [730, 215] on div "Awaiting Load Composition" at bounding box center [769, 225] width 252 height 22
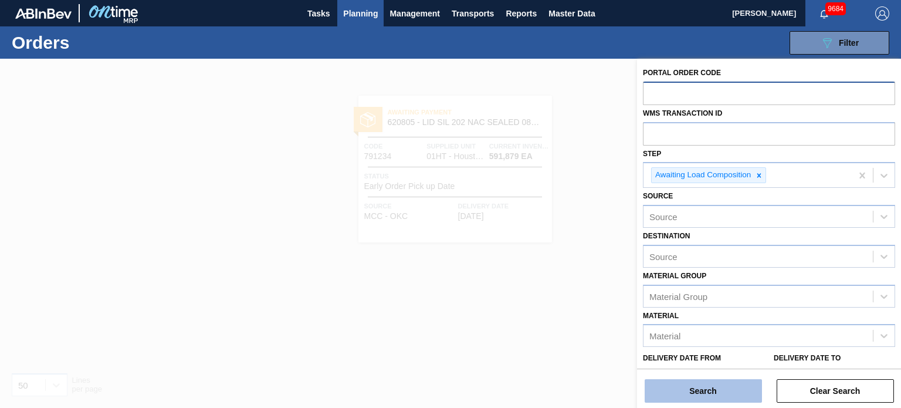
click at [706, 382] on button "Search" at bounding box center [703, 390] width 117 height 23
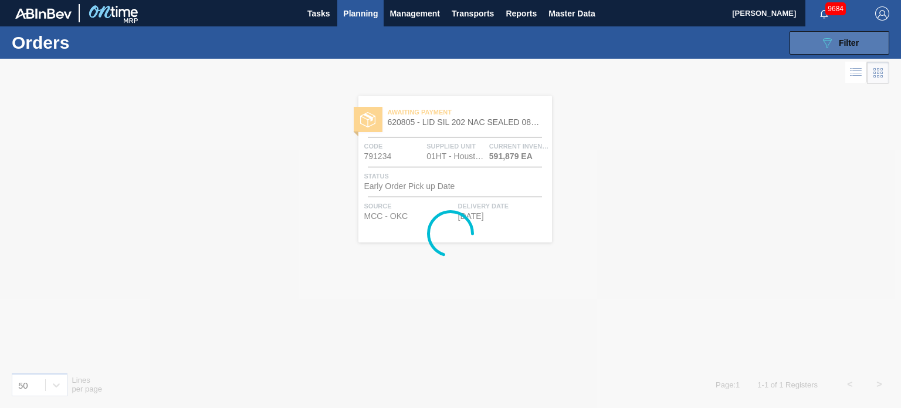
click at [829, 39] on icon "089F7B8B-B2A5-4AFE-B5C0-19BA573D28AC" at bounding box center [827, 43] width 14 height 14
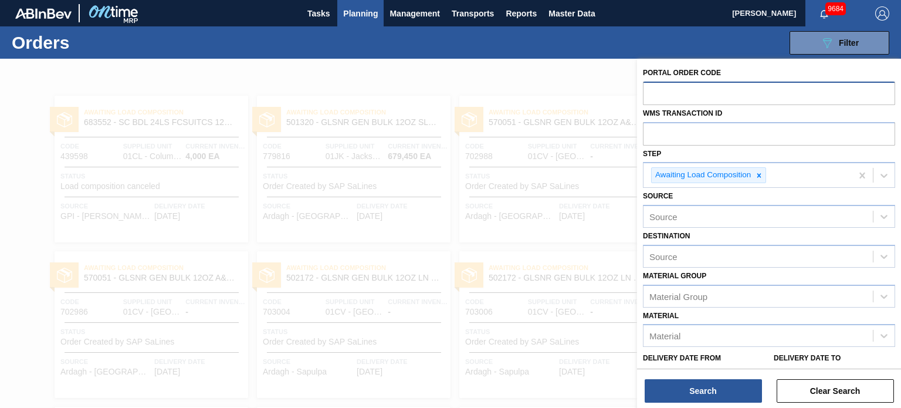
click at [581, 71] on div at bounding box center [450, 263] width 901 height 408
